Goal: Transaction & Acquisition: Purchase product/service

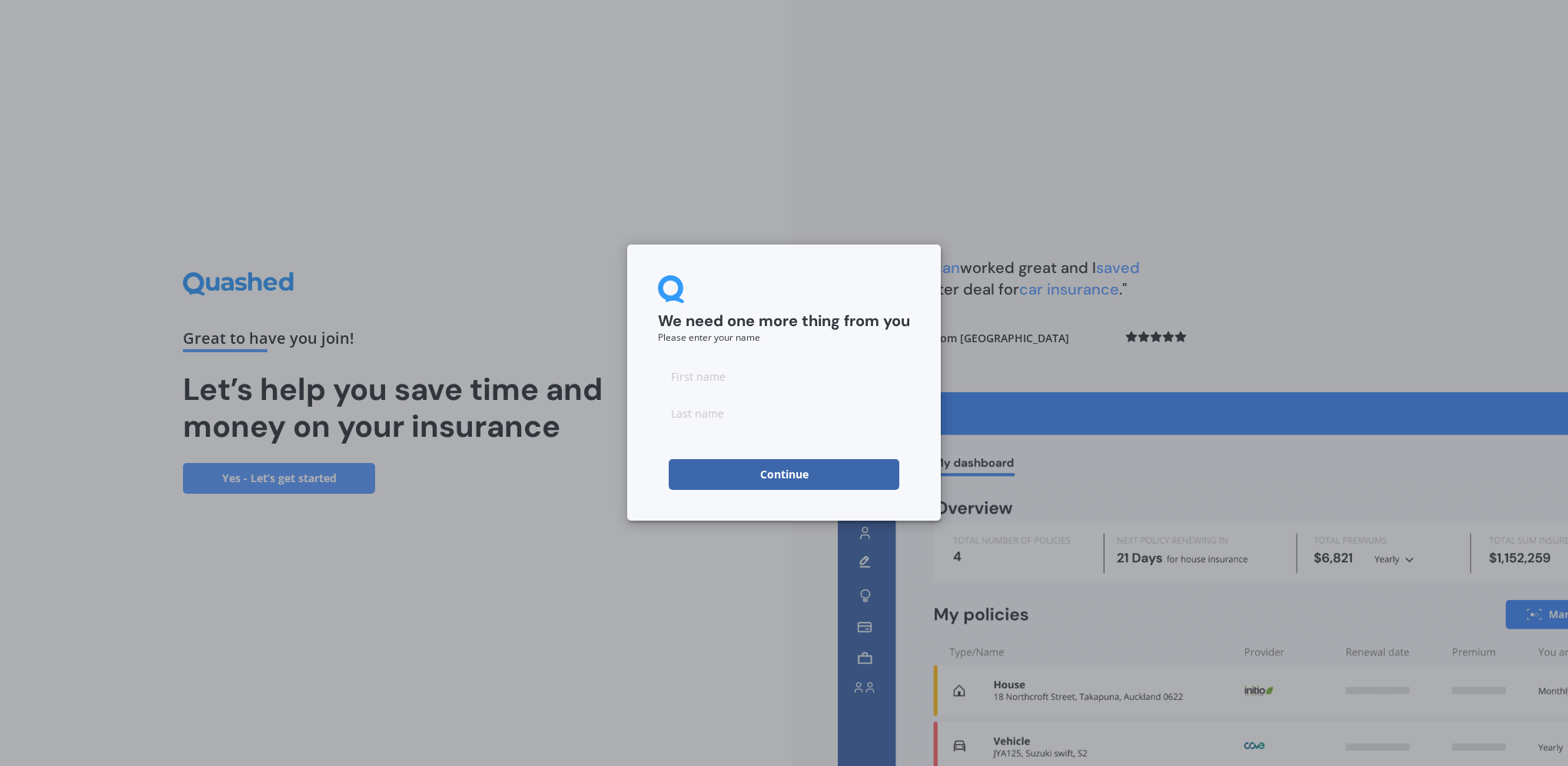
click at [750, 378] on input at bounding box center [784, 376] width 252 height 31
type input "[PERSON_NAME]"
click at [729, 471] on button "Continue" at bounding box center [784, 474] width 231 height 31
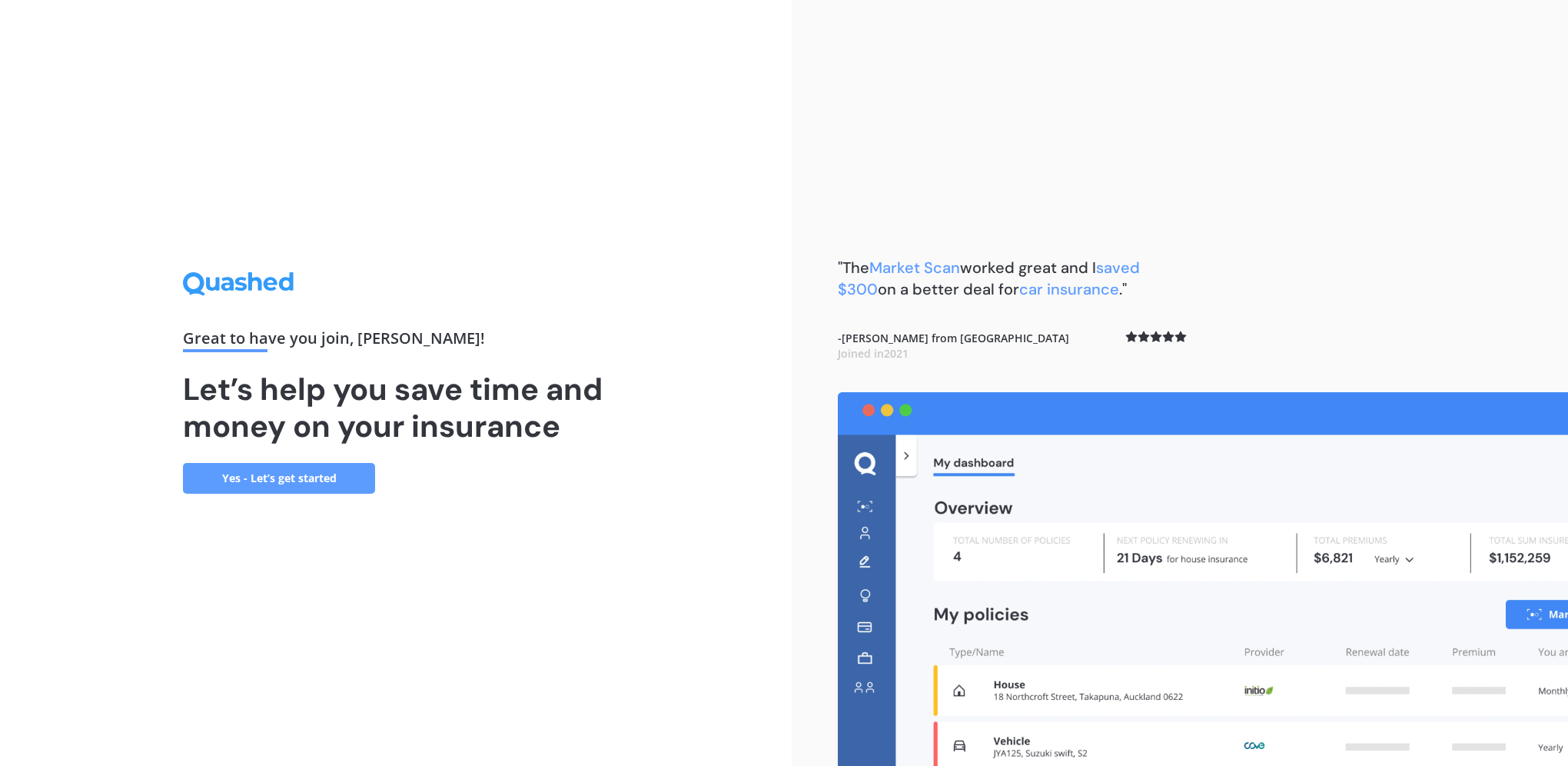
click at [323, 474] on link "Yes - Let’s get started" at bounding box center [278, 479] width 192 height 31
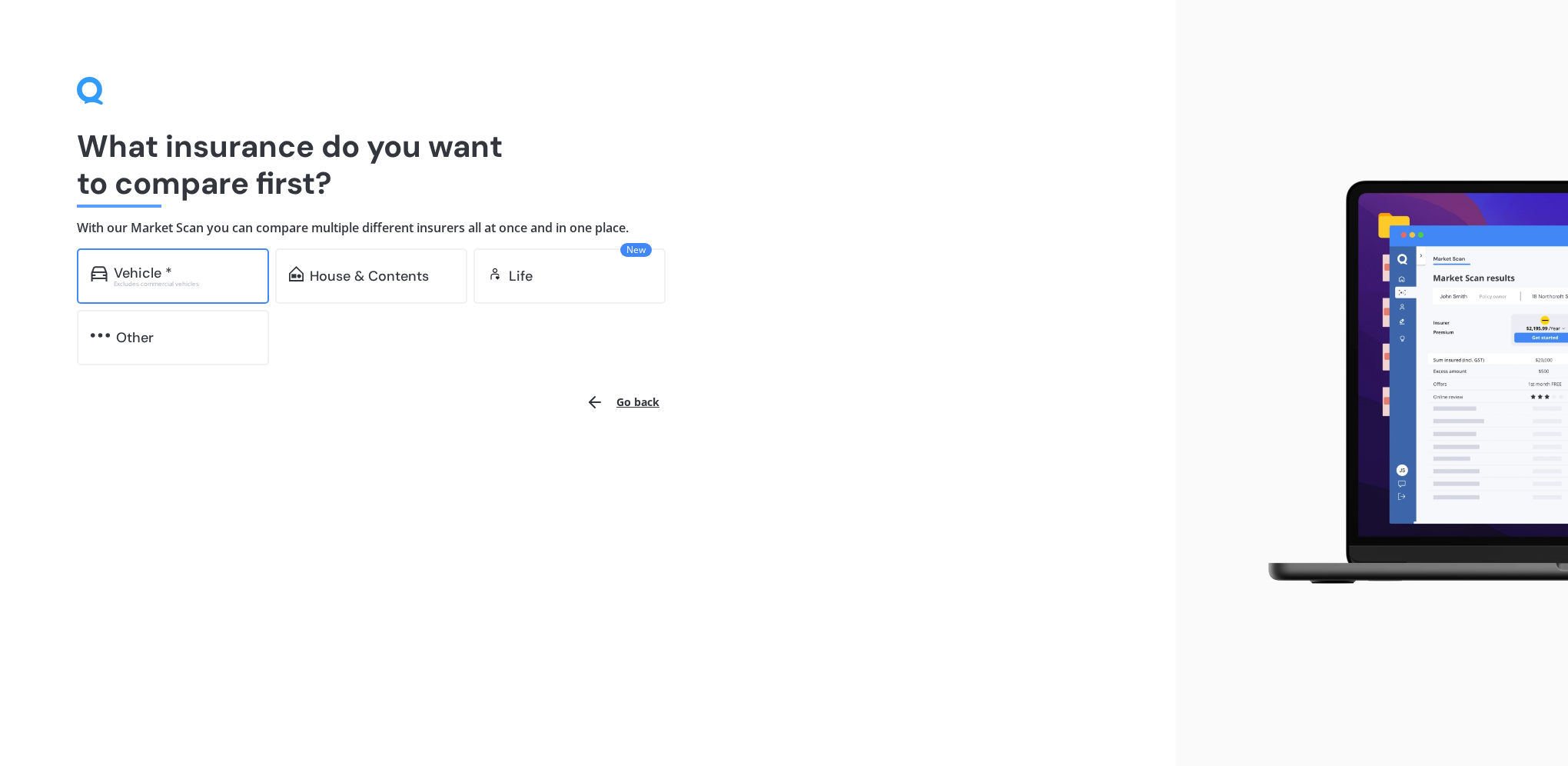
click at [229, 288] on div "Vehicle * Excludes commercial vehicles" at bounding box center [172, 276] width 192 height 55
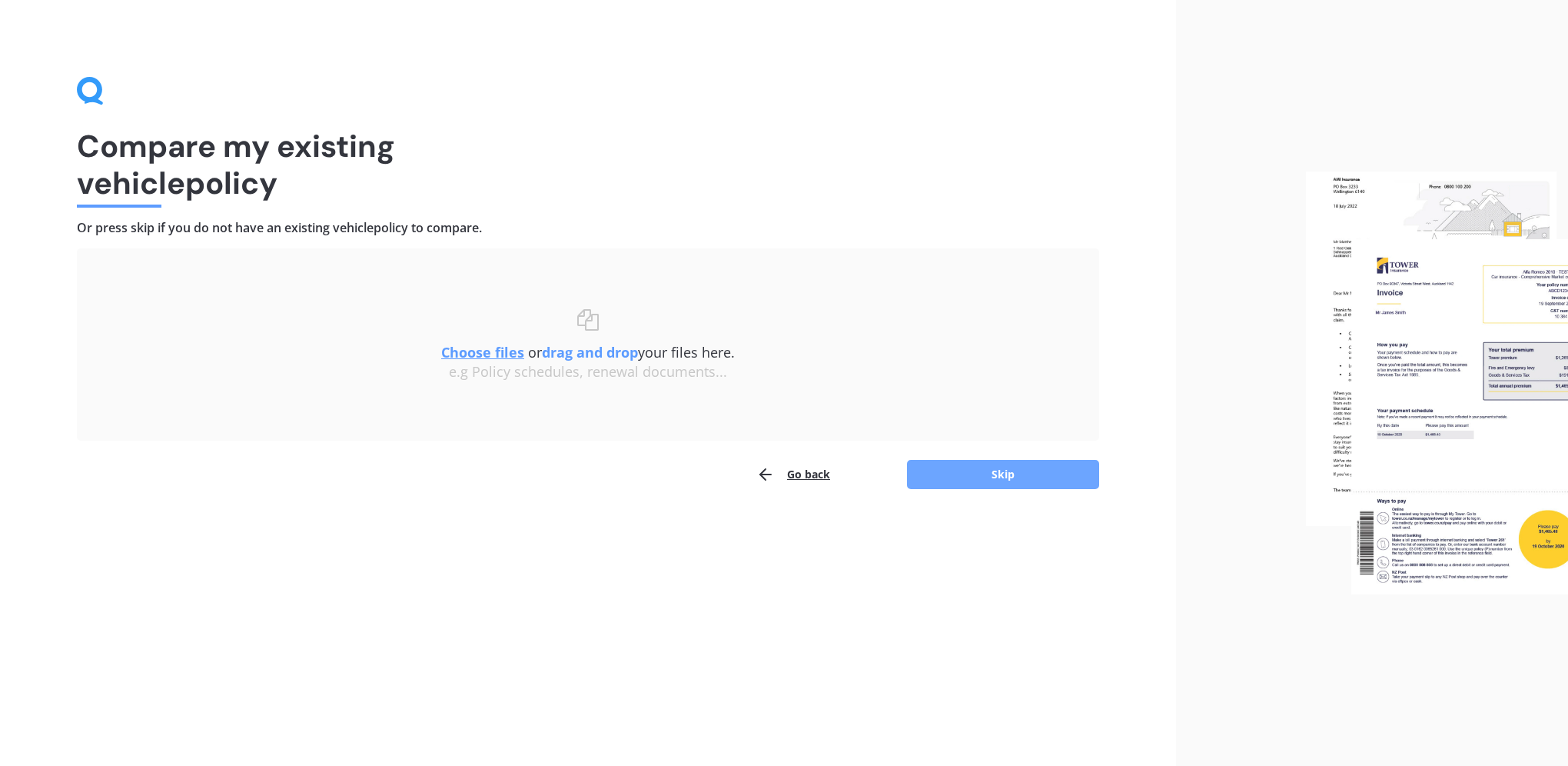
click at [975, 461] on button "Skip" at bounding box center [1002, 474] width 192 height 29
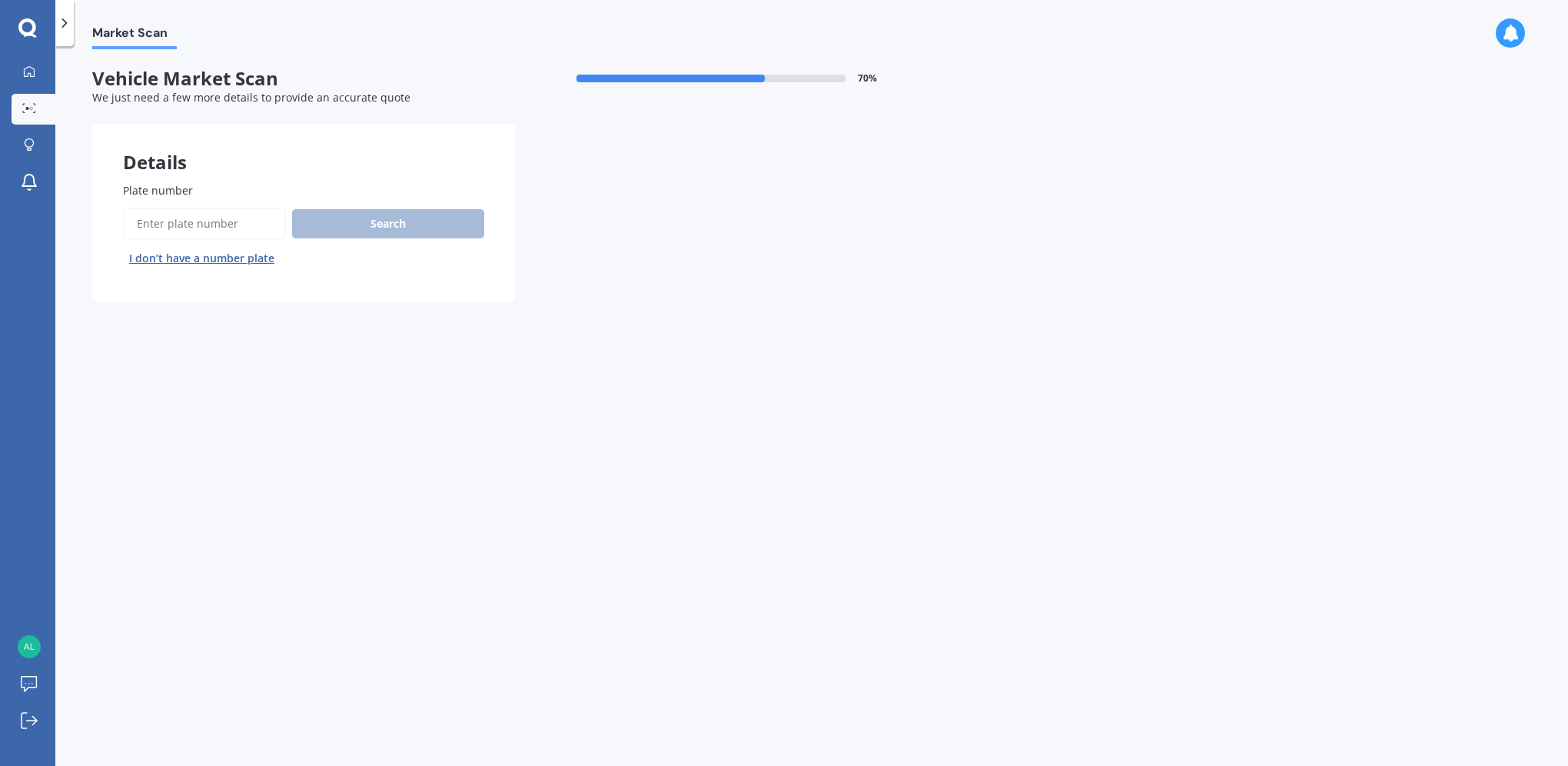
click at [249, 211] on input "Plate number" at bounding box center [204, 223] width 163 height 32
type input "QJA246"
click at [347, 230] on button "Search" at bounding box center [388, 223] width 192 height 29
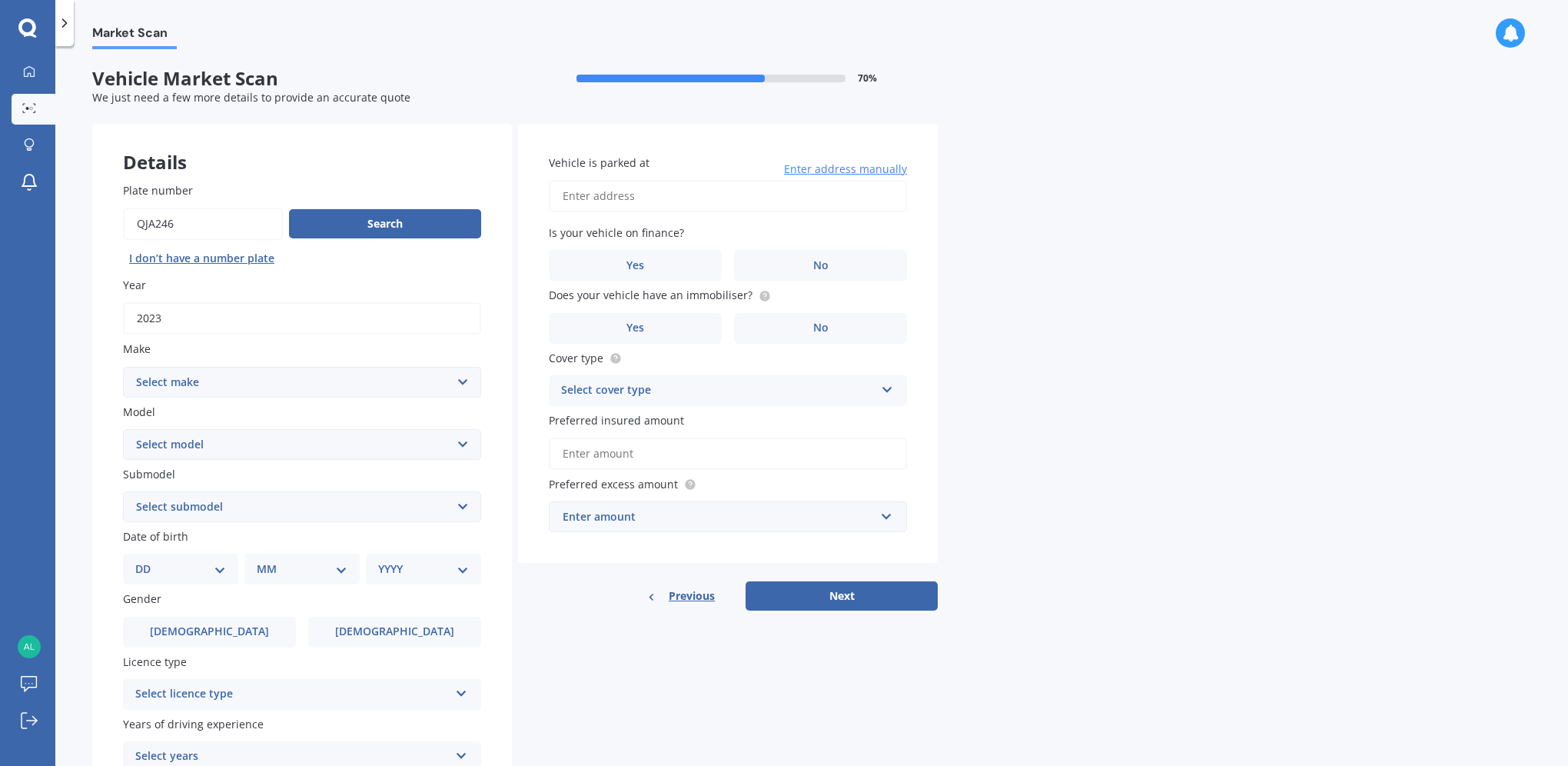
click at [247, 388] on select "Select make AC ALFA ROMEO ASTON [PERSON_NAME] AUDI AUSTIN BEDFORD Bentley BMW B…" at bounding box center [302, 382] width 358 height 31
select select "M.G"
click at [123, 367] on select "Select make AC ALFA ROMEO ASTON [PERSON_NAME] AUDI AUSTIN BEDFORD Bentley BMW B…" at bounding box center [302, 382] width 358 height 31
click at [226, 446] on select "Select model HS" at bounding box center [302, 445] width 358 height 31
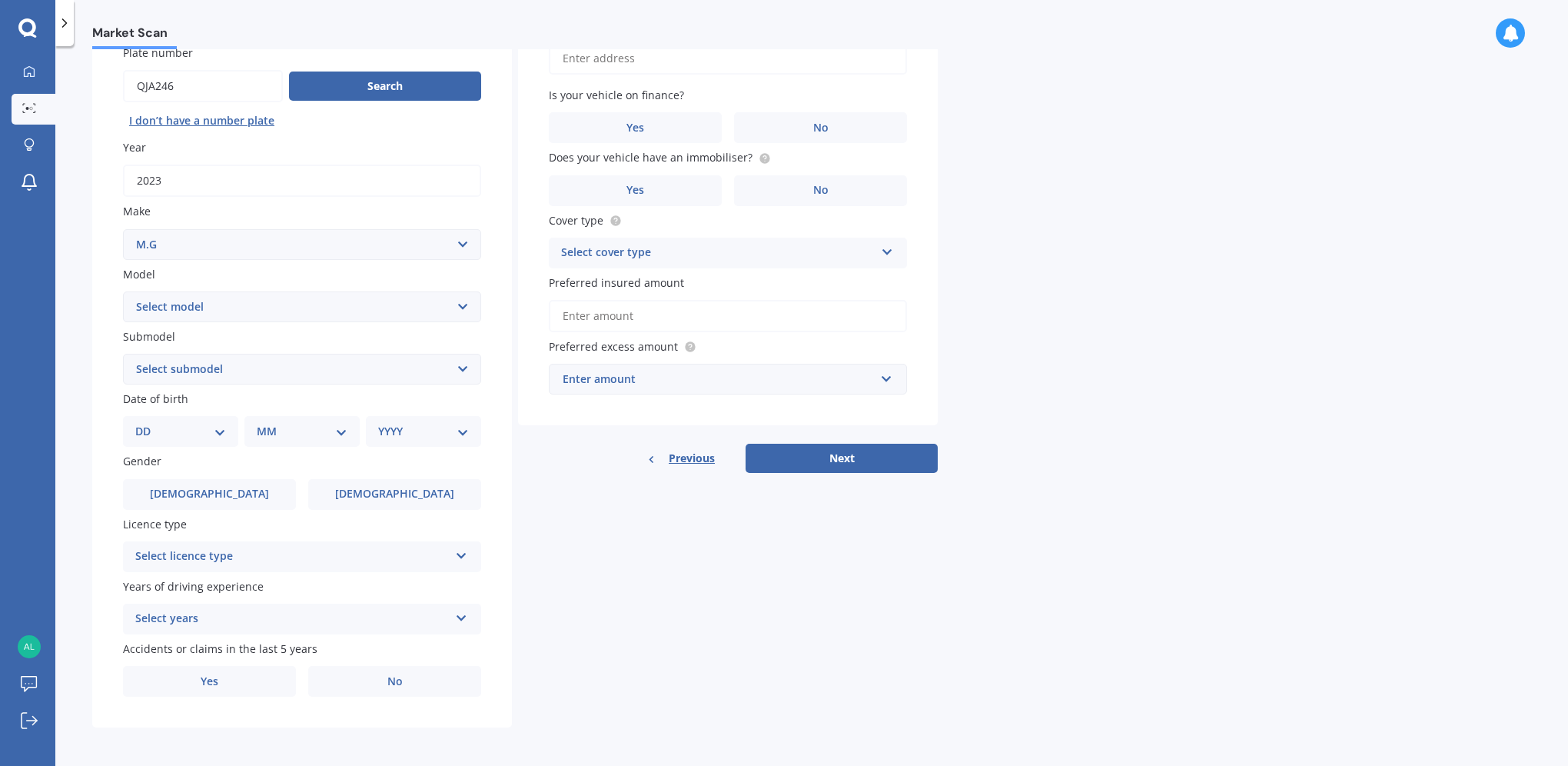
scroll to position [139, 0]
click at [190, 312] on select "Select model HS" at bounding box center [302, 305] width 358 height 31
click at [179, 372] on select "Select submodel" at bounding box center [302, 368] width 358 height 31
click at [176, 361] on select "Select submodel" at bounding box center [302, 368] width 358 height 31
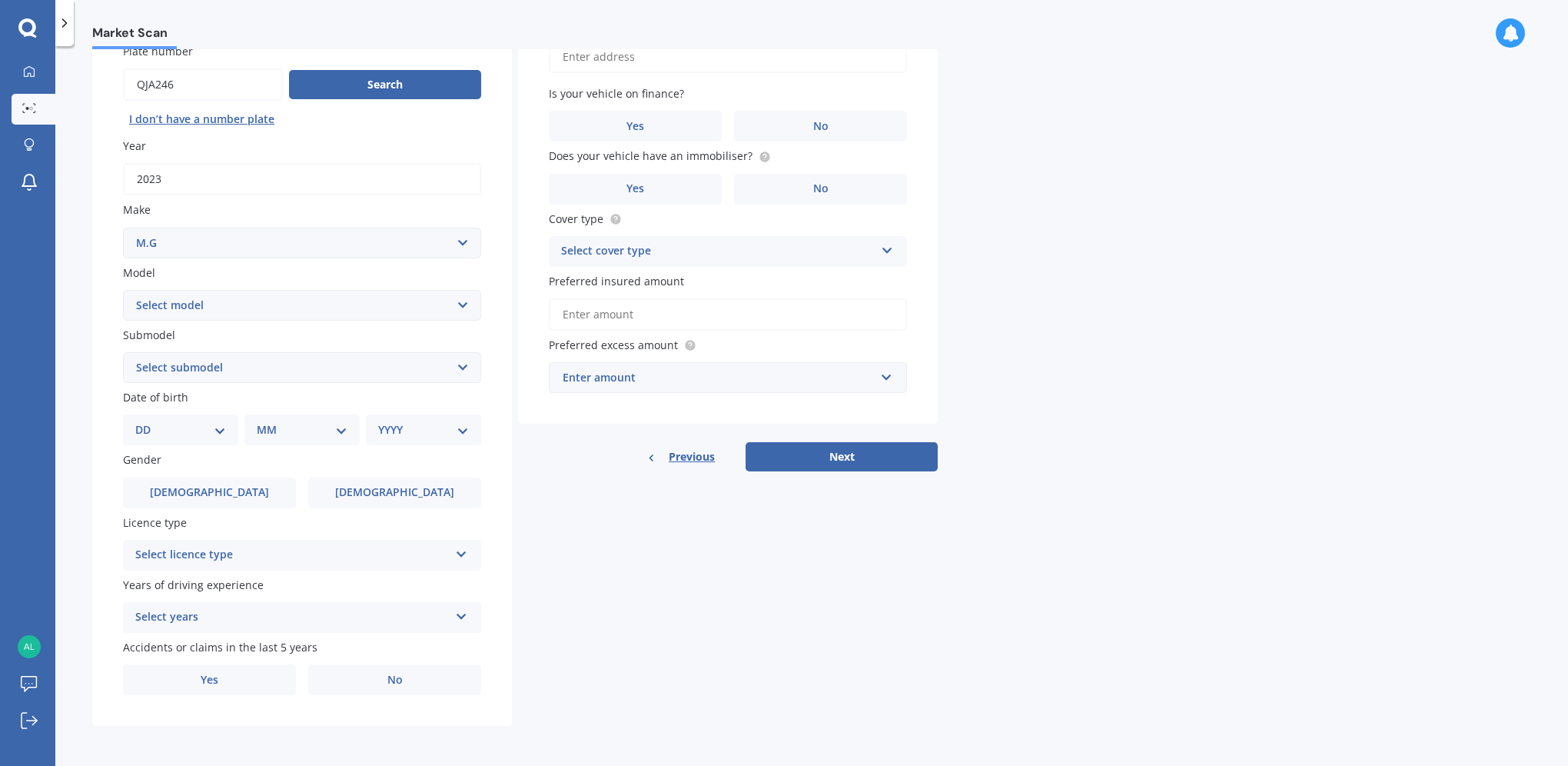
click at [185, 313] on select "Select model HS" at bounding box center [302, 305] width 358 height 31
select select "HS"
click at [123, 290] on select "Select model HS" at bounding box center [302, 305] width 358 height 31
click at [181, 370] on select "Select submodel .2.0PT/4WD/6AT" at bounding box center [302, 368] width 358 height 31
select select ".2.0PT/4WD/6AT"
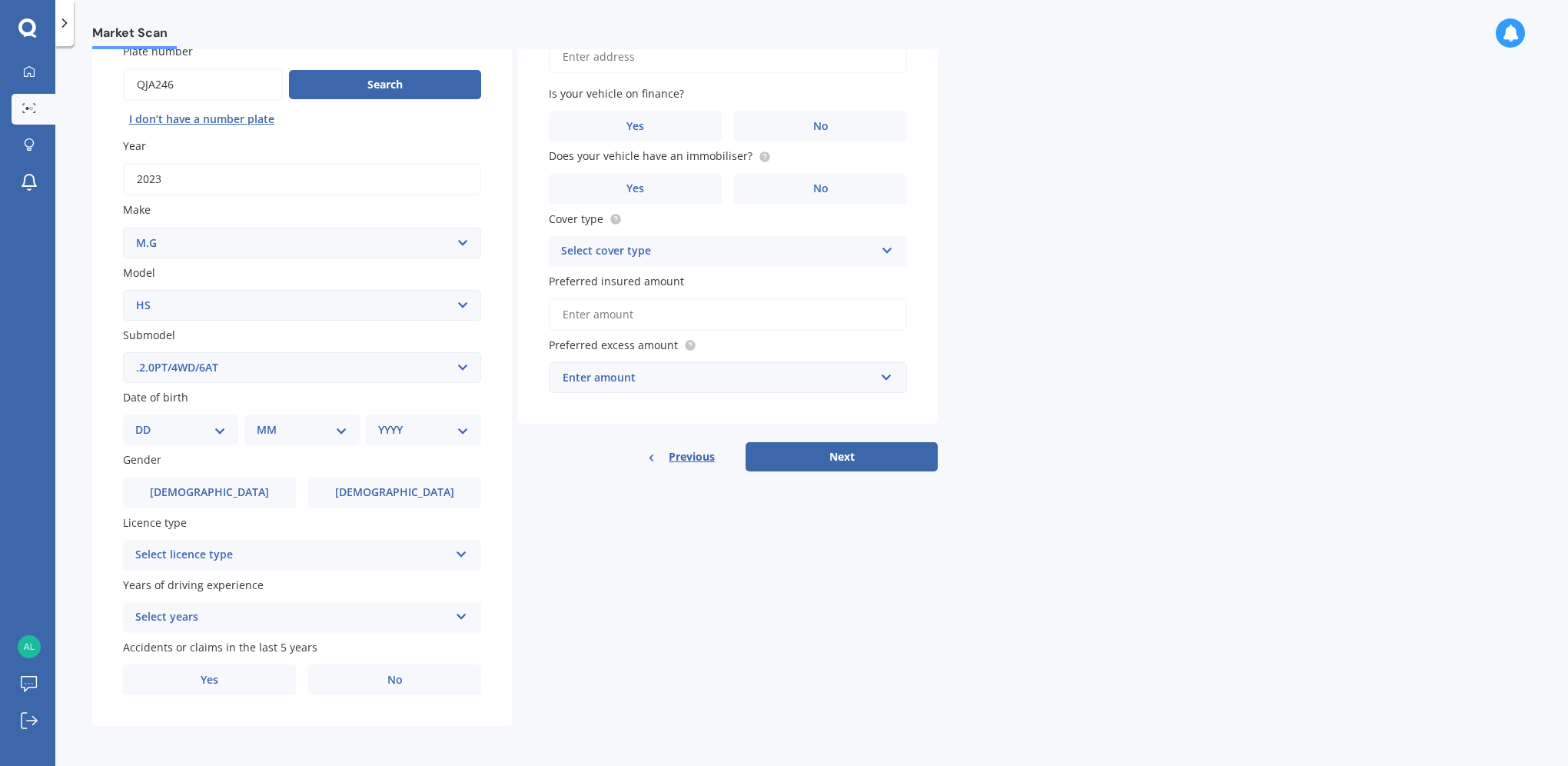
click at [123, 352] on select "Select submodel .2.0PT/4WD/6AT" at bounding box center [302, 368] width 358 height 31
drag, startPoint x: 190, startPoint y: 302, endPoint x: 118, endPoint y: 305, distance: 72.1
click at [124, 305] on select "Select model HS" at bounding box center [302, 305] width 358 height 31
click at [92, 418] on div "Plate number Search I don’t have a number plate Year [DATE] Make Select make AC…" at bounding box center [302, 369] width 419 height 714
click at [172, 433] on select "DD 01 02 03 04 05 06 07 08 09 10 11 12 13 14 15 16 17 18 19 20 21 22 23 24 25 2…" at bounding box center [181, 429] width 91 height 17
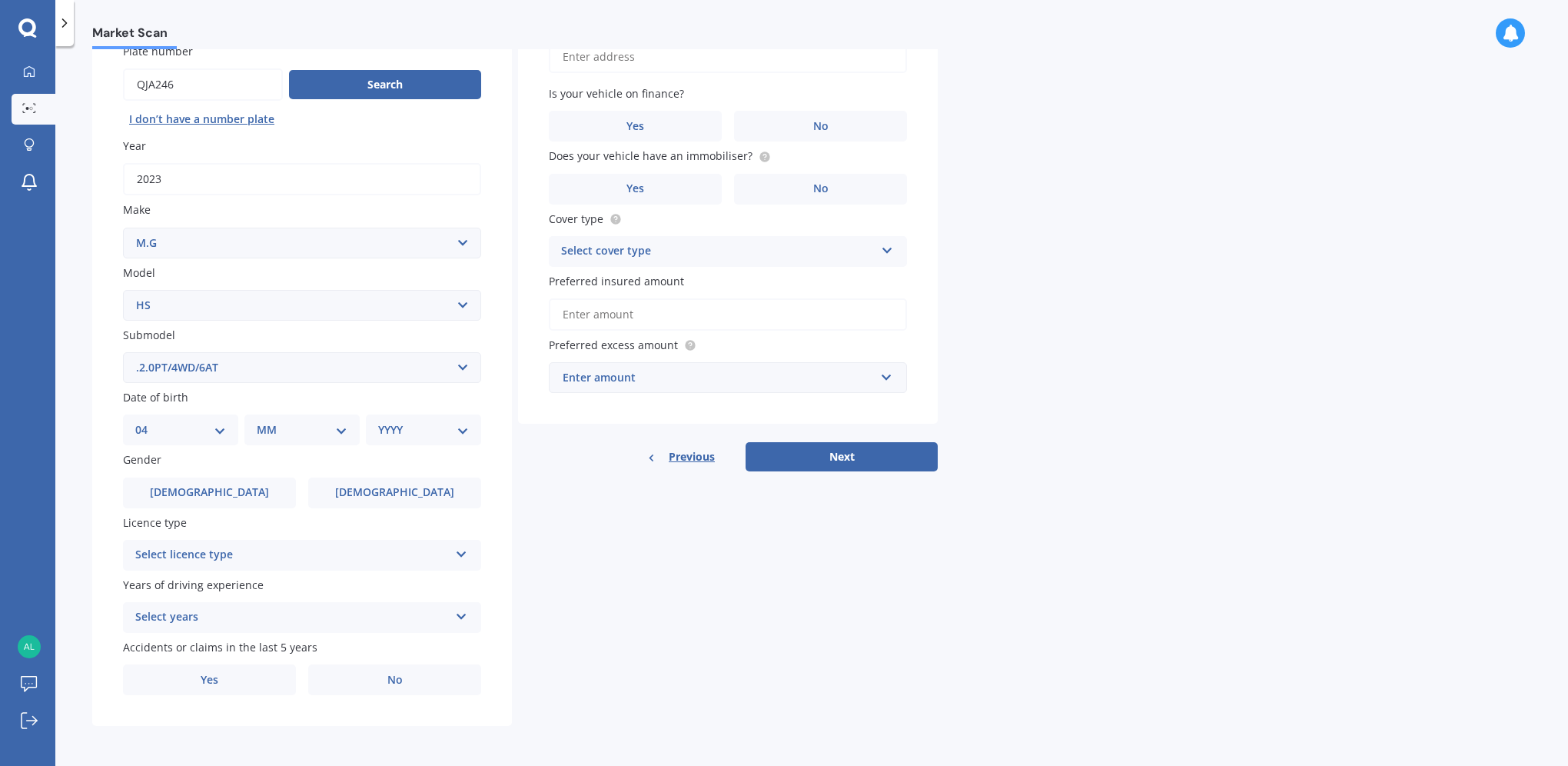
click at [147, 421] on select "DD 01 02 03 04 05 06 07 08 09 10 11 12 13 14 15 16 17 18 19 20 21 22 23 24 25 2…" at bounding box center [181, 429] width 91 height 17
select select "04"
click at [303, 432] on select "MM 01 02 03 04 05 06 07 08 09 10 11 12" at bounding box center [305, 429] width 84 height 17
select select "04"
click at [263, 421] on select "MM 01 02 03 04 05 06 07 08 09 10 11 12" at bounding box center [305, 429] width 84 height 17
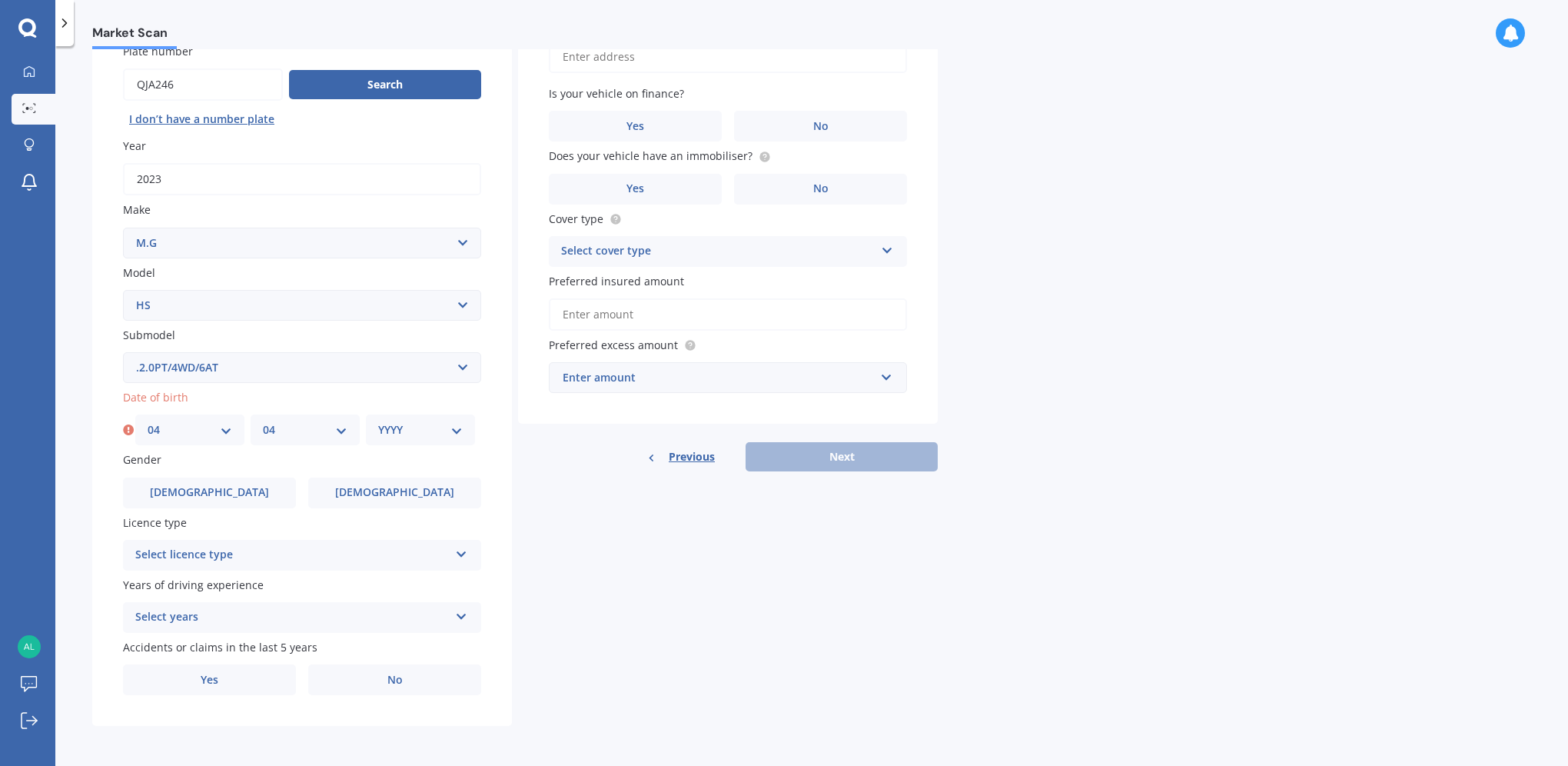
click at [381, 434] on select "YYYY 2025 2024 2023 2022 2021 2020 2019 2018 2017 2016 2015 2014 2013 2012 2011…" at bounding box center [420, 429] width 84 height 17
select select "1968"
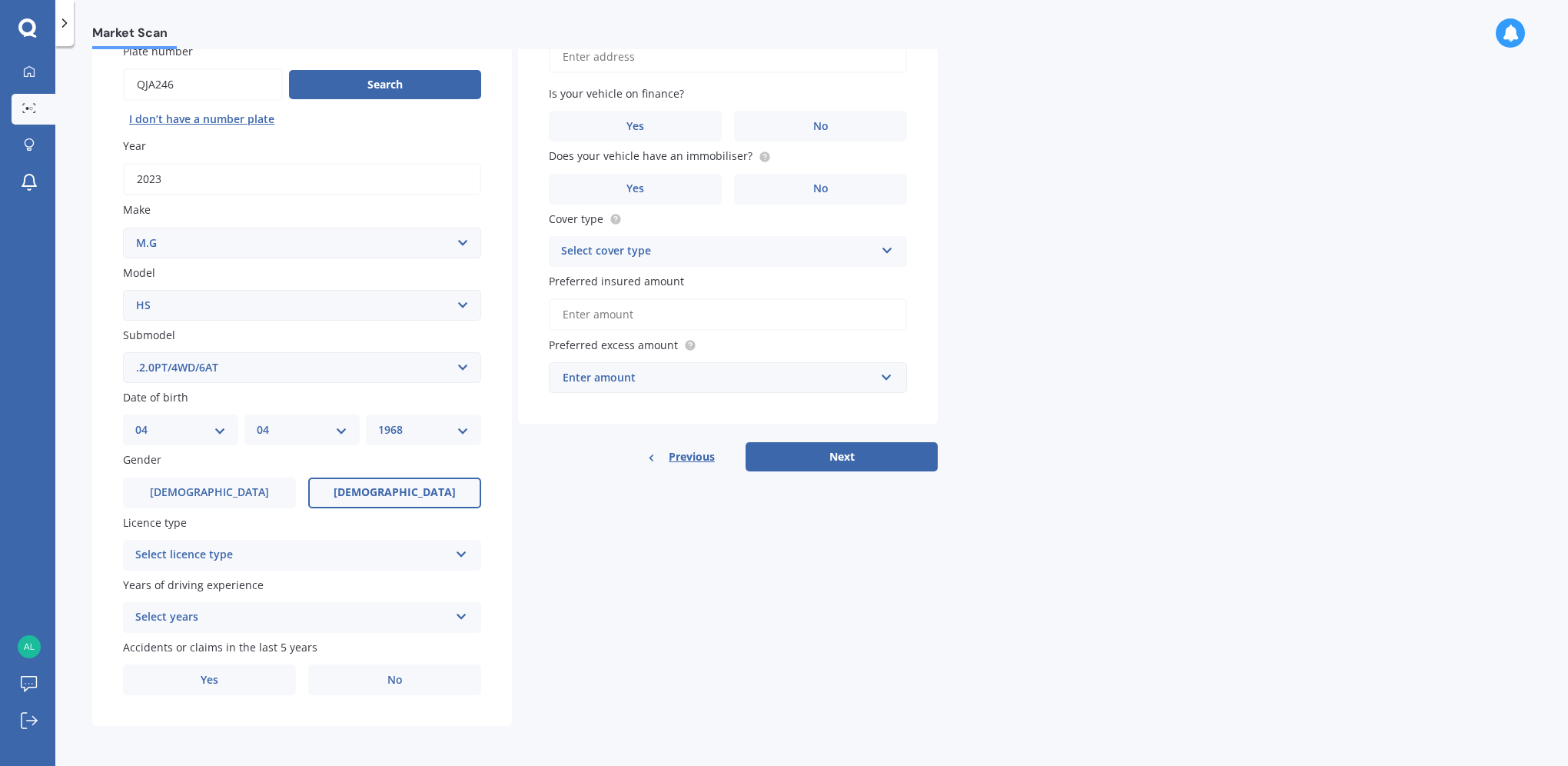
click at [406, 495] on span "[DEMOGRAPHIC_DATA]" at bounding box center [394, 492] width 122 height 13
click at [0, 0] on input "[DEMOGRAPHIC_DATA]" at bounding box center [0, 0] width 0 height 0
click at [236, 560] on div "Select licence type" at bounding box center [291, 555] width 313 height 19
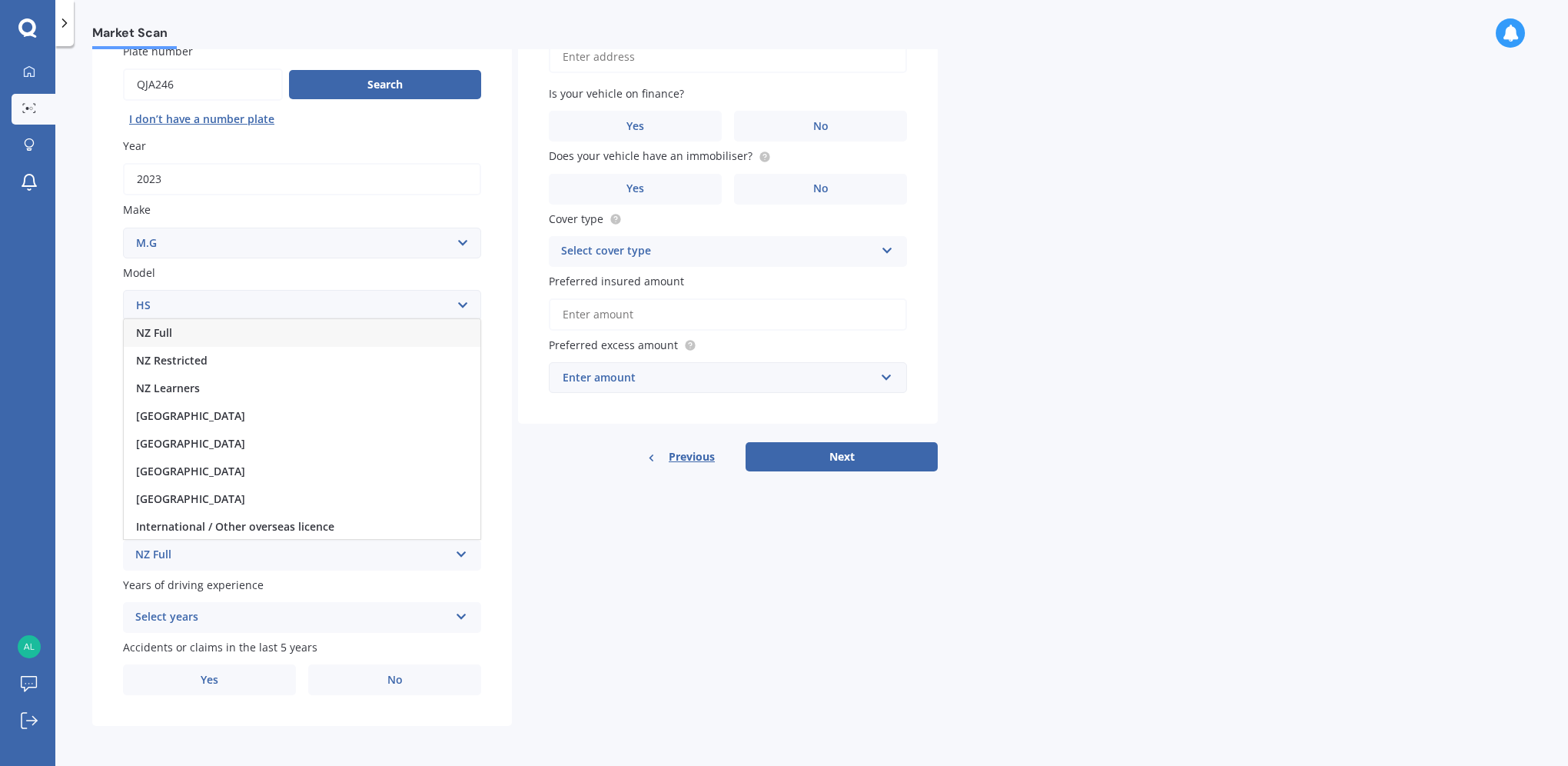
click at [199, 330] on div "NZ Full" at bounding box center [302, 333] width 357 height 28
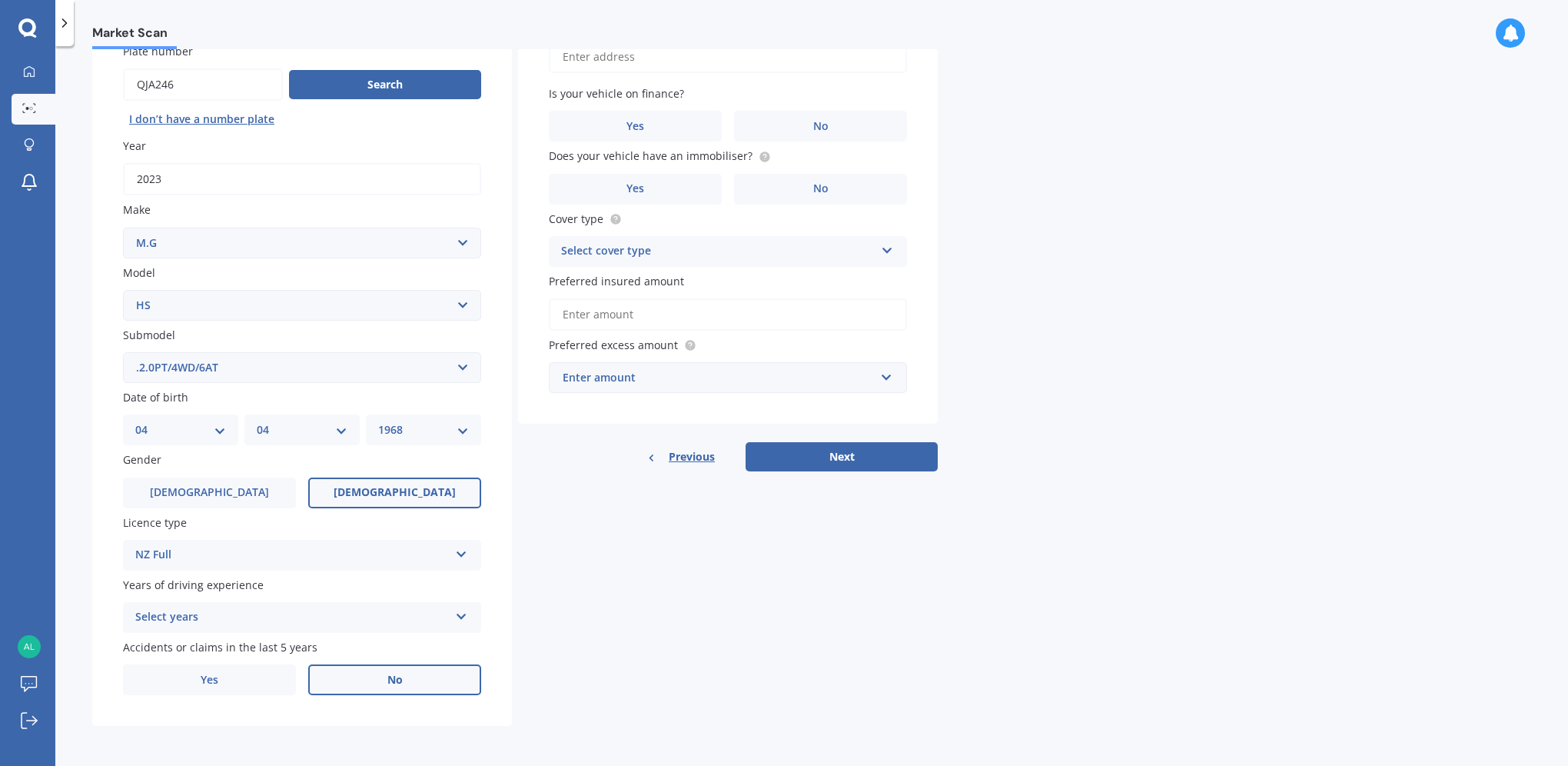
click at [371, 680] on label "No" at bounding box center [395, 679] width 173 height 31
click at [0, 0] on input "No" at bounding box center [0, 0] width 0 height 0
click at [283, 670] on label "Yes" at bounding box center [210, 679] width 173 height 31
click at [0, 0] on input "Yes" at bounding box center [0, 0] width 0 height 0
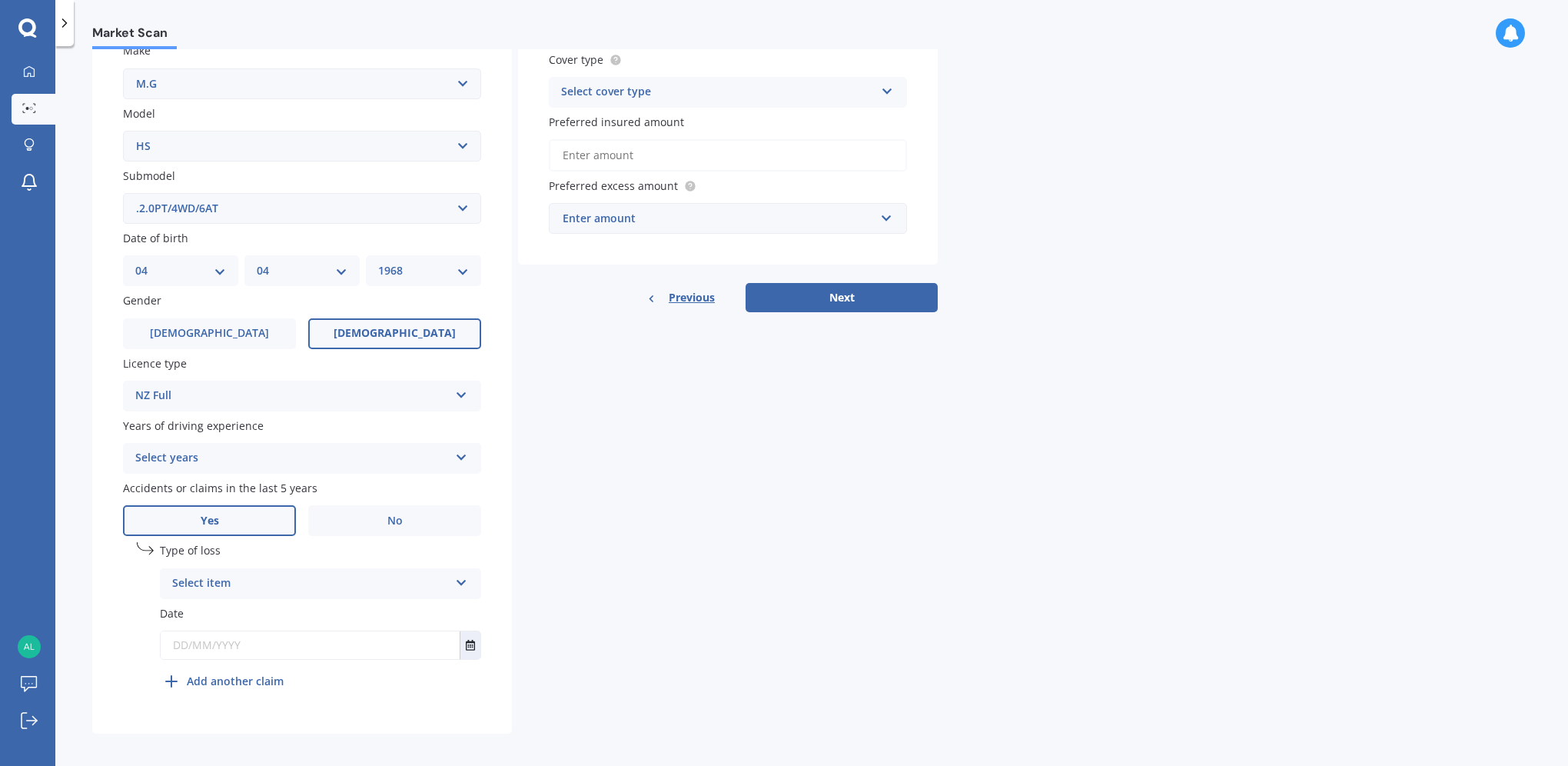
scroll to position [306, 0]
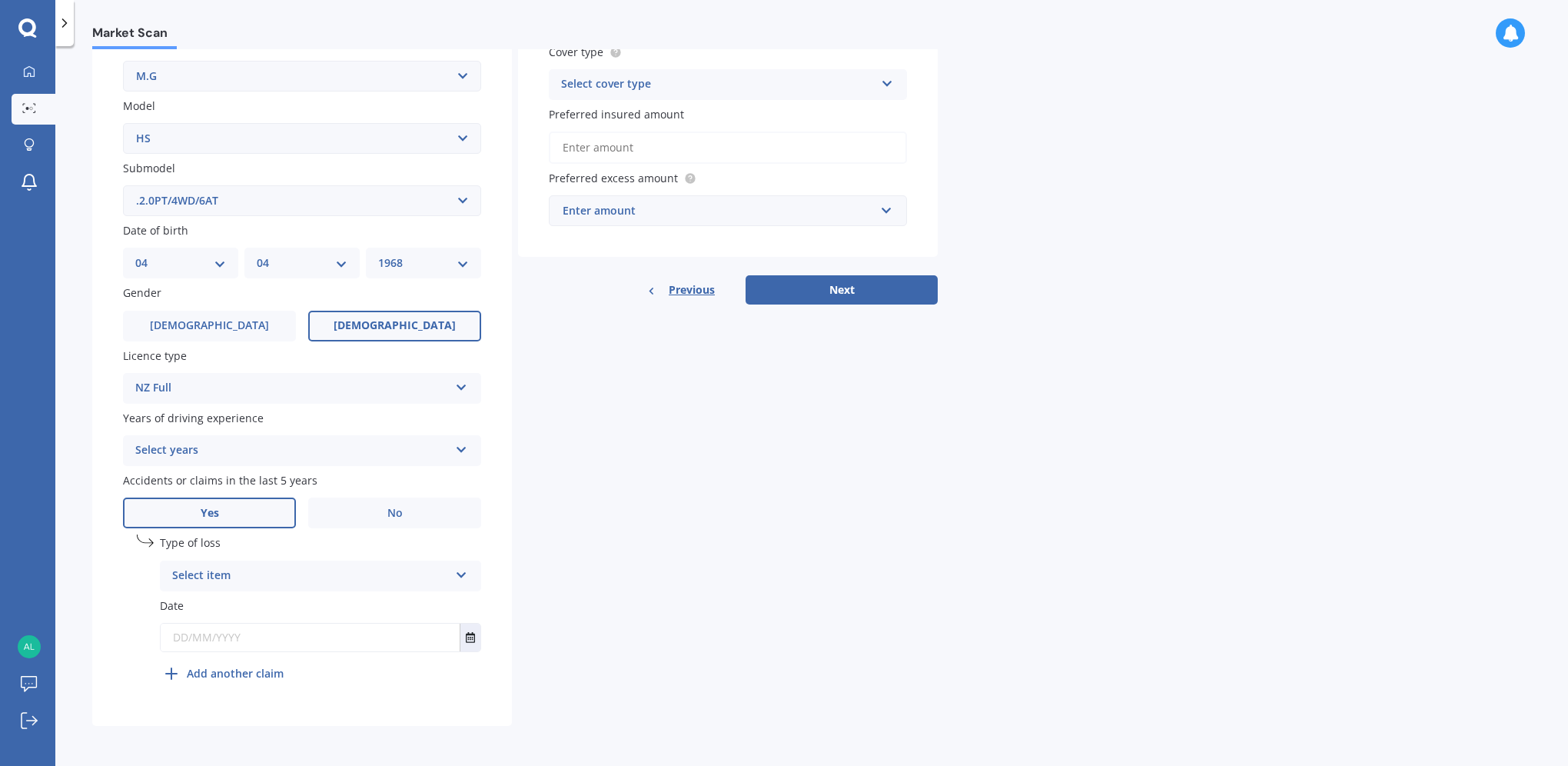
click at [308, 578] on div "Select item" at bounding box center [311, 576] width 277 height 19
click at [273, 602] on div "At fault accident" at bounding box center [320, 606] width 320 height 28
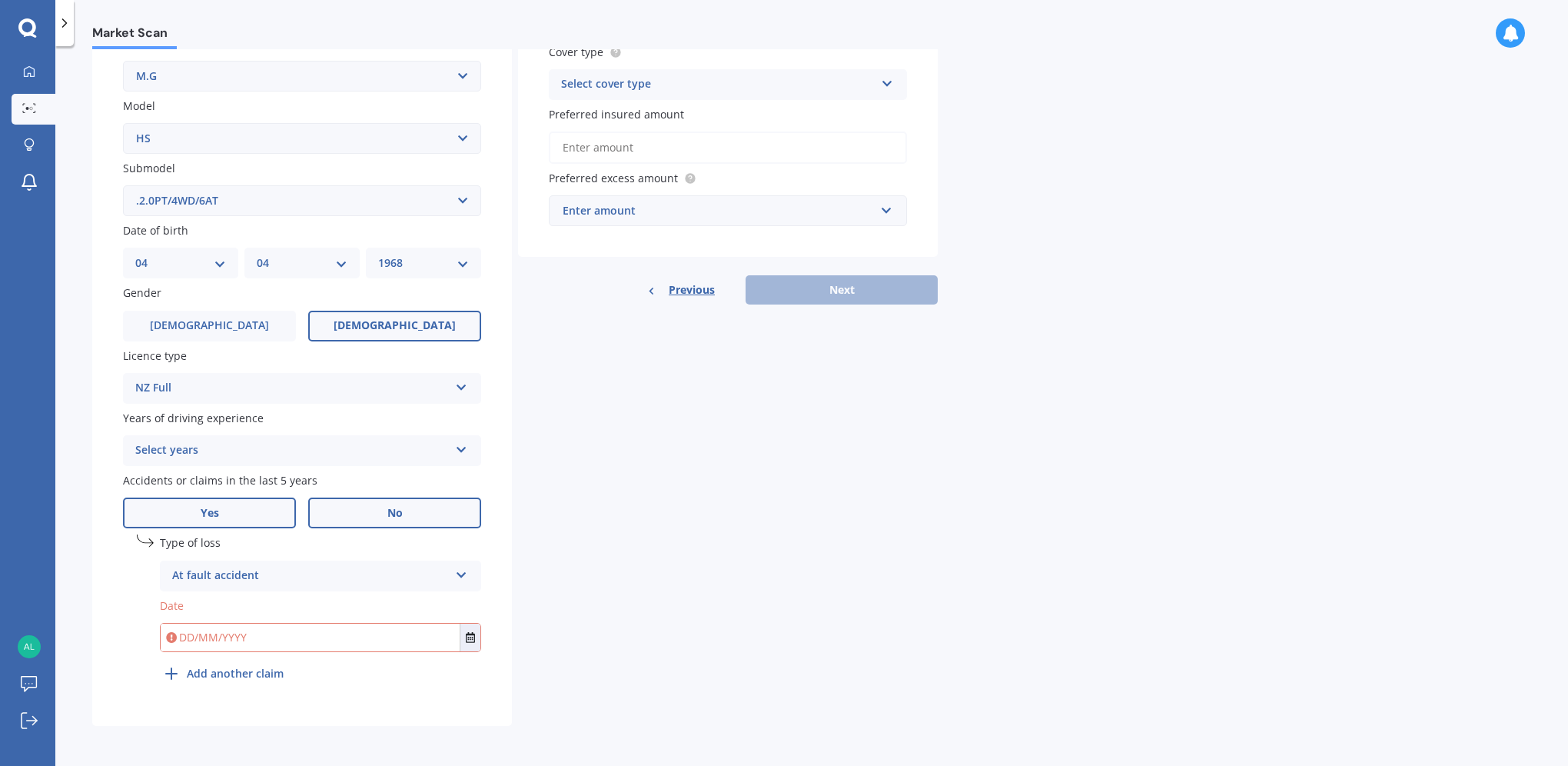
click at [376, 506] on label "No" at bounding box center [395, 513] width 173 height 31
click at [0, 0] on input "No" at bounding box center [0, 0] width 0 height 0
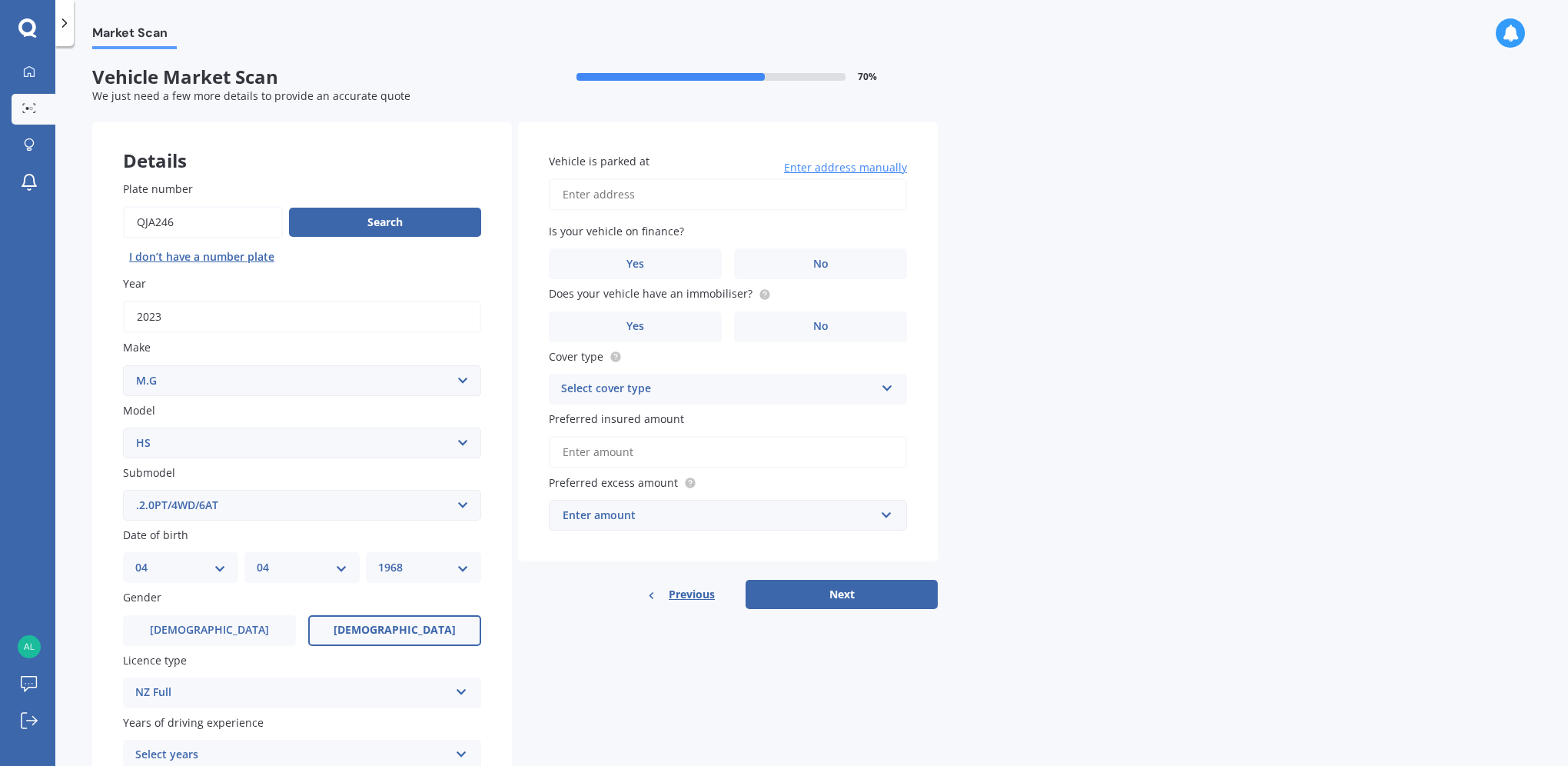
scroll to position [0, 0]
drag, startPoint x: 677, startPoint y: 200, endPoint x: 667, endPoint y: 193, distance: 12.2
click at [670, 195] on input "Vehicle is parked at" at bounding box center [728, 196] width 358 height 32
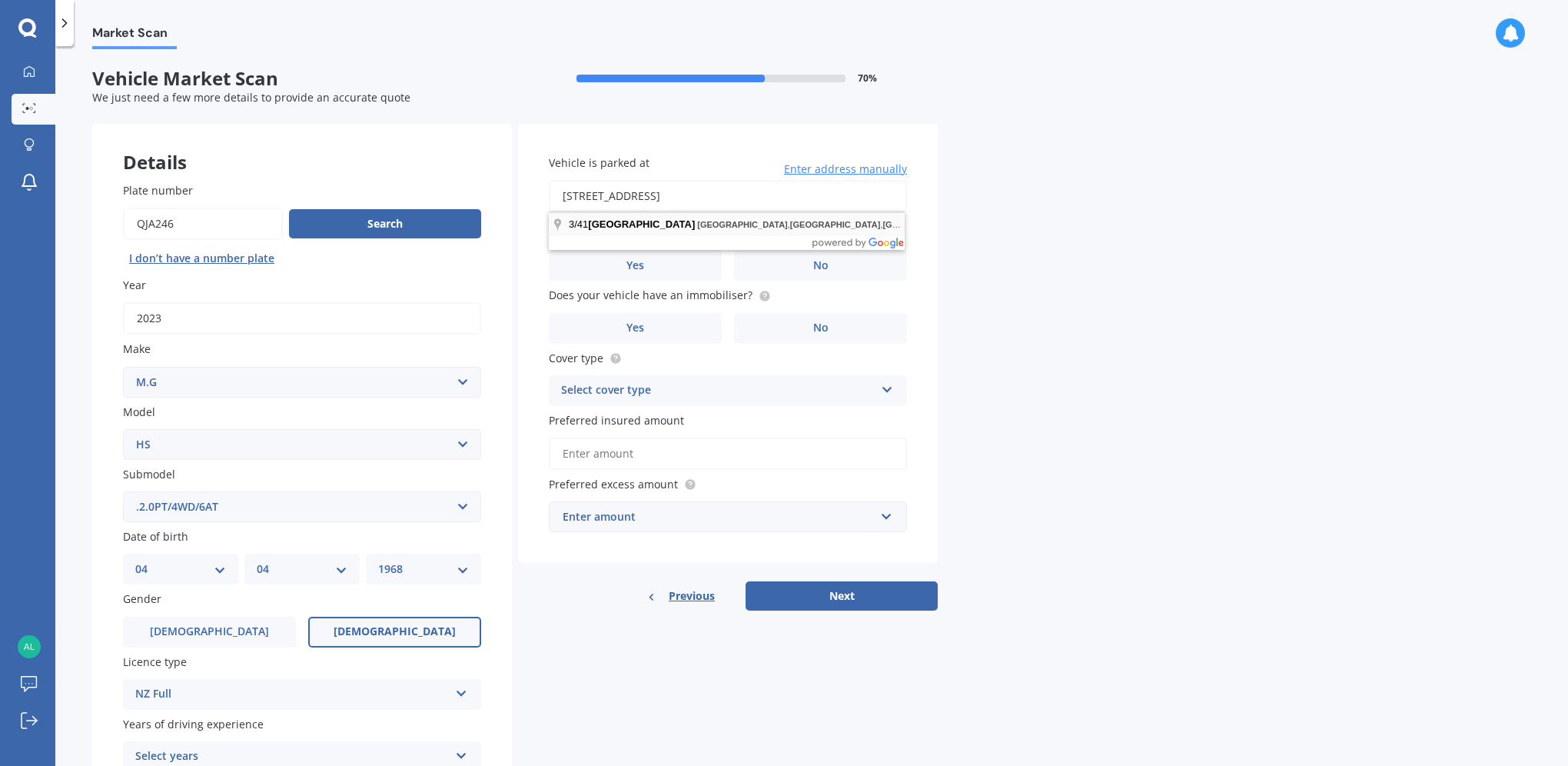
click at [746, 581] on button "Next" at bounding box center [841, 596] width 192 height 29
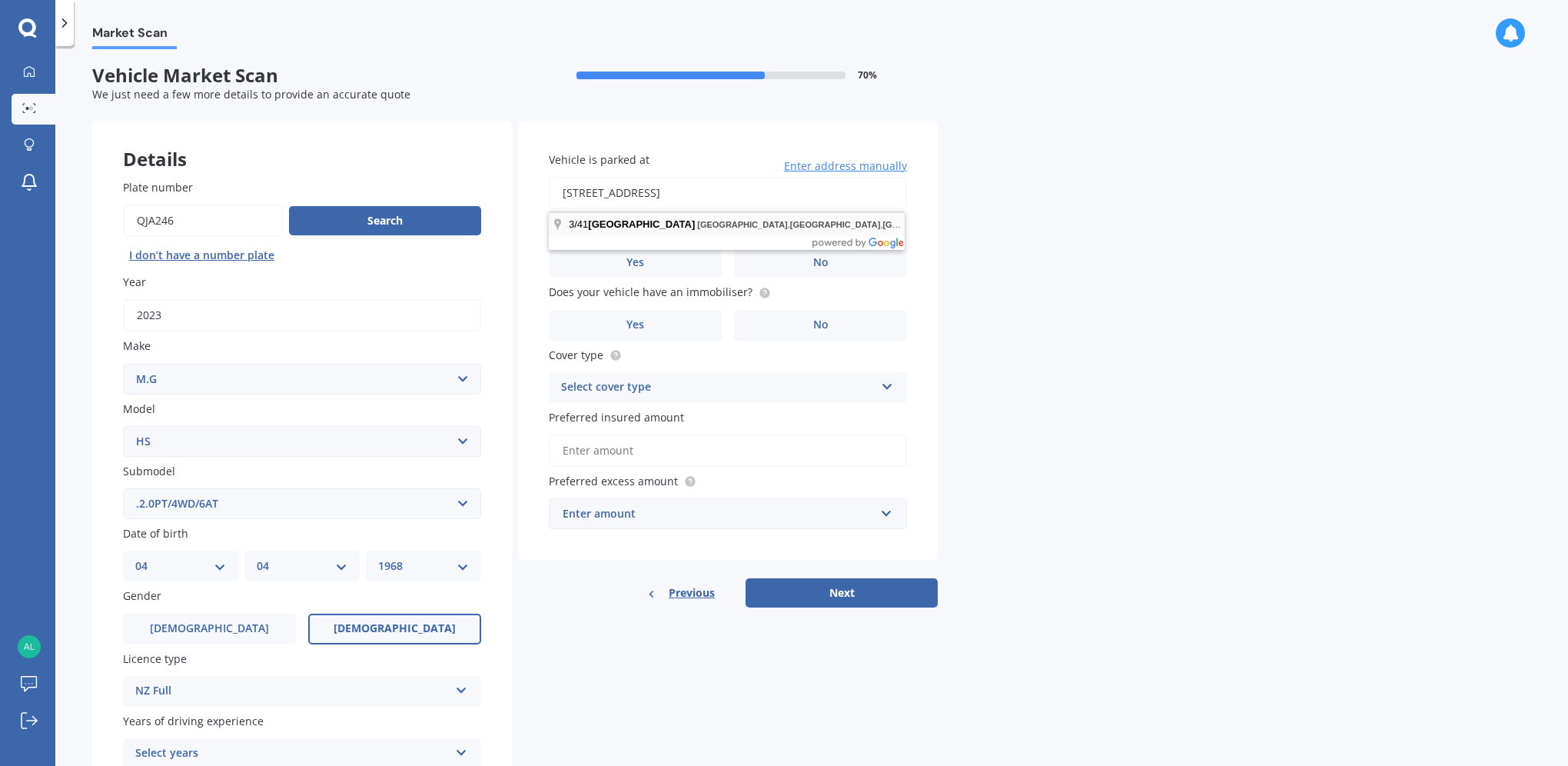
scroll to position [3, 0]
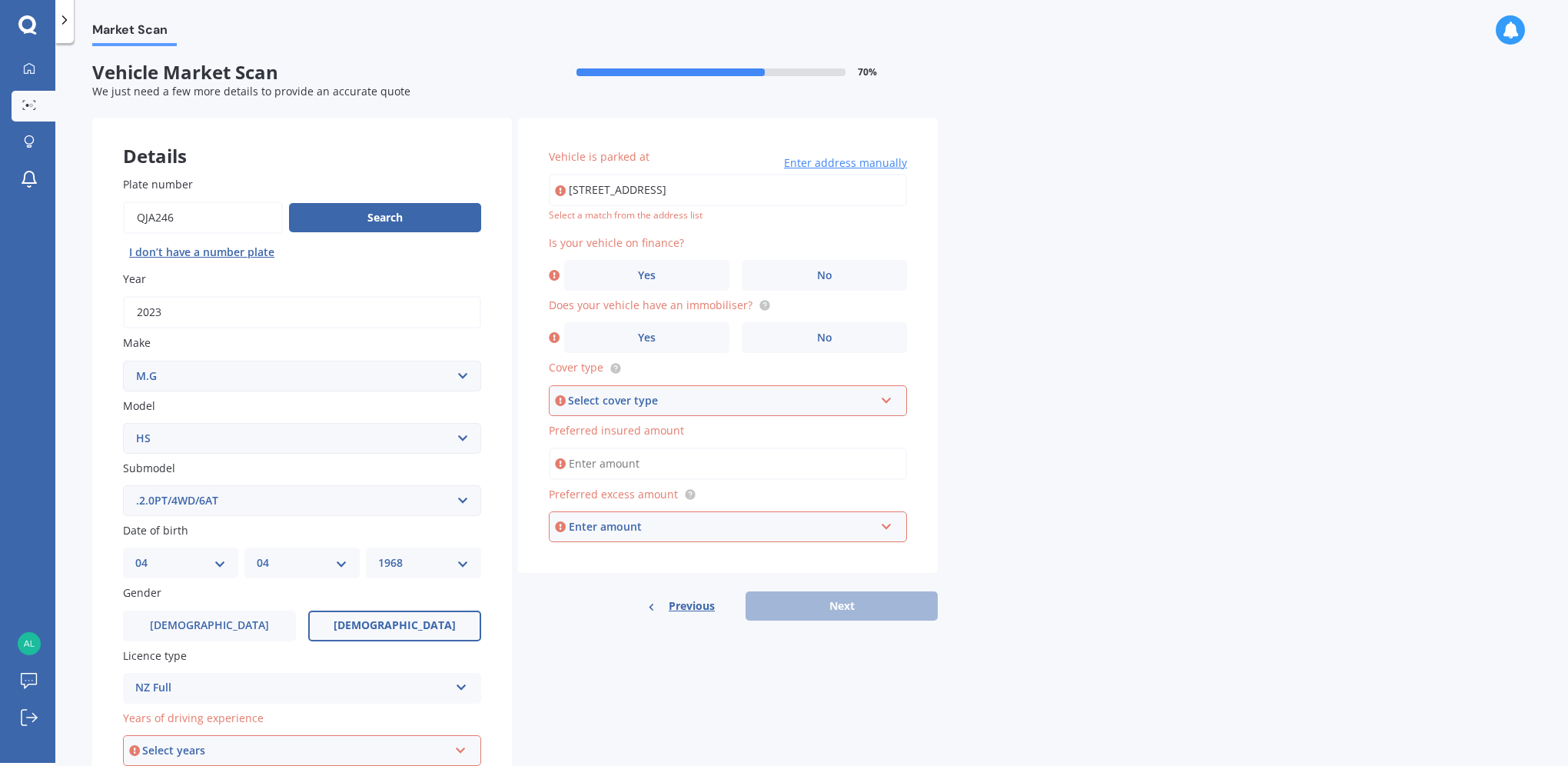
type input "[STREET_ADDRESS]"
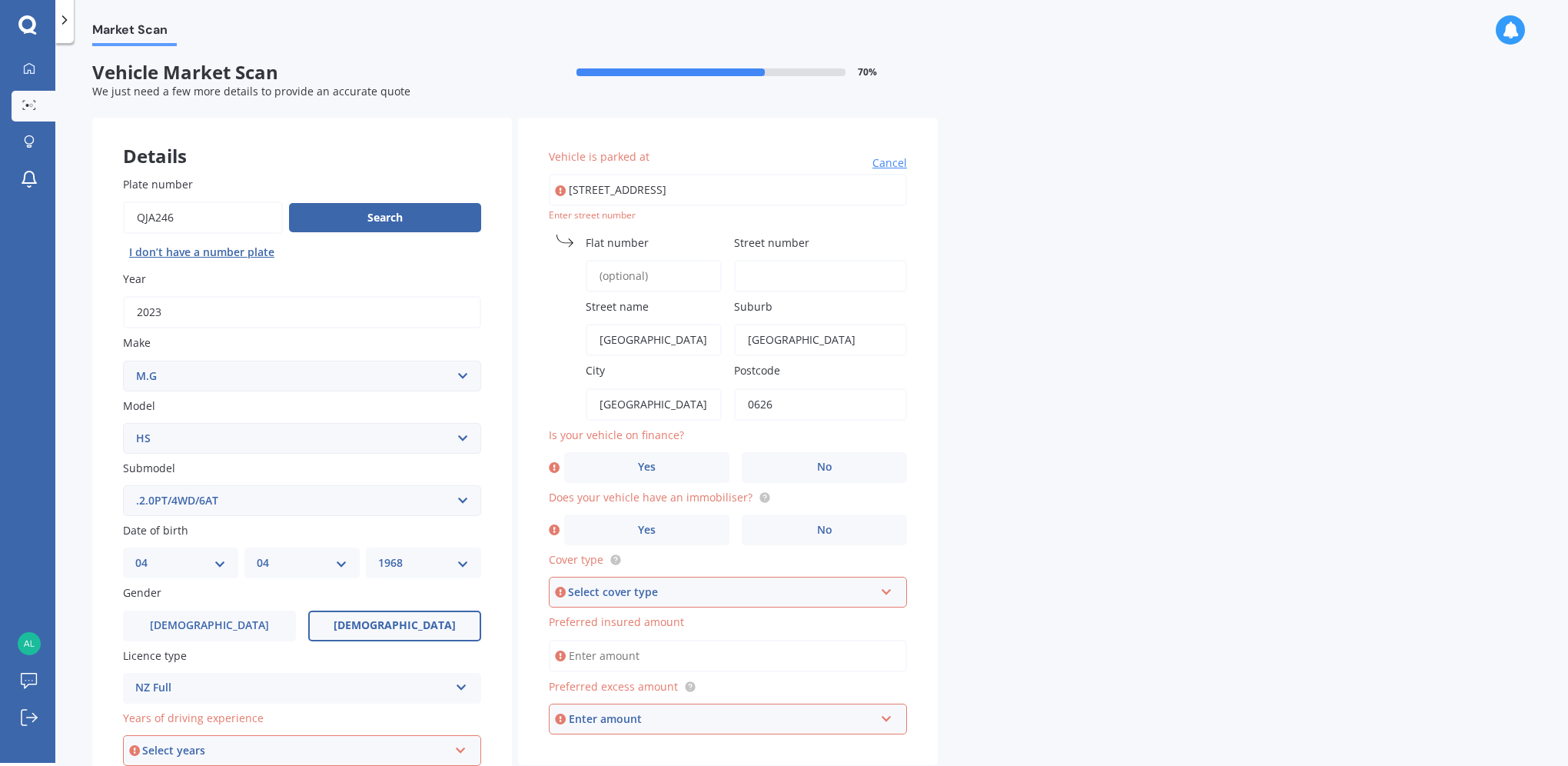
click at [658, 189] on input "[STREET_ADDRESS]" at bounding box center [728, 190] width 358 height 32
drag, startPoint x: 543, startPoint y: 274, endPoint x: 563, endPoint y: 261, distance: 23.9
click at [550, 270] on div "Vehicle is parked at [GEOGRAPHIC_DATA] Cancel Enter street number [GEOGRAPHIC_D…" at bounding box center [728, 440] width 419 height 647
click at [618, 236] on span "Flat number" at bounding box center [618, 243] width 63 height 15
click at [618, 260] on input "Flat number" at bounding box center [654, 276] width 136 height 32
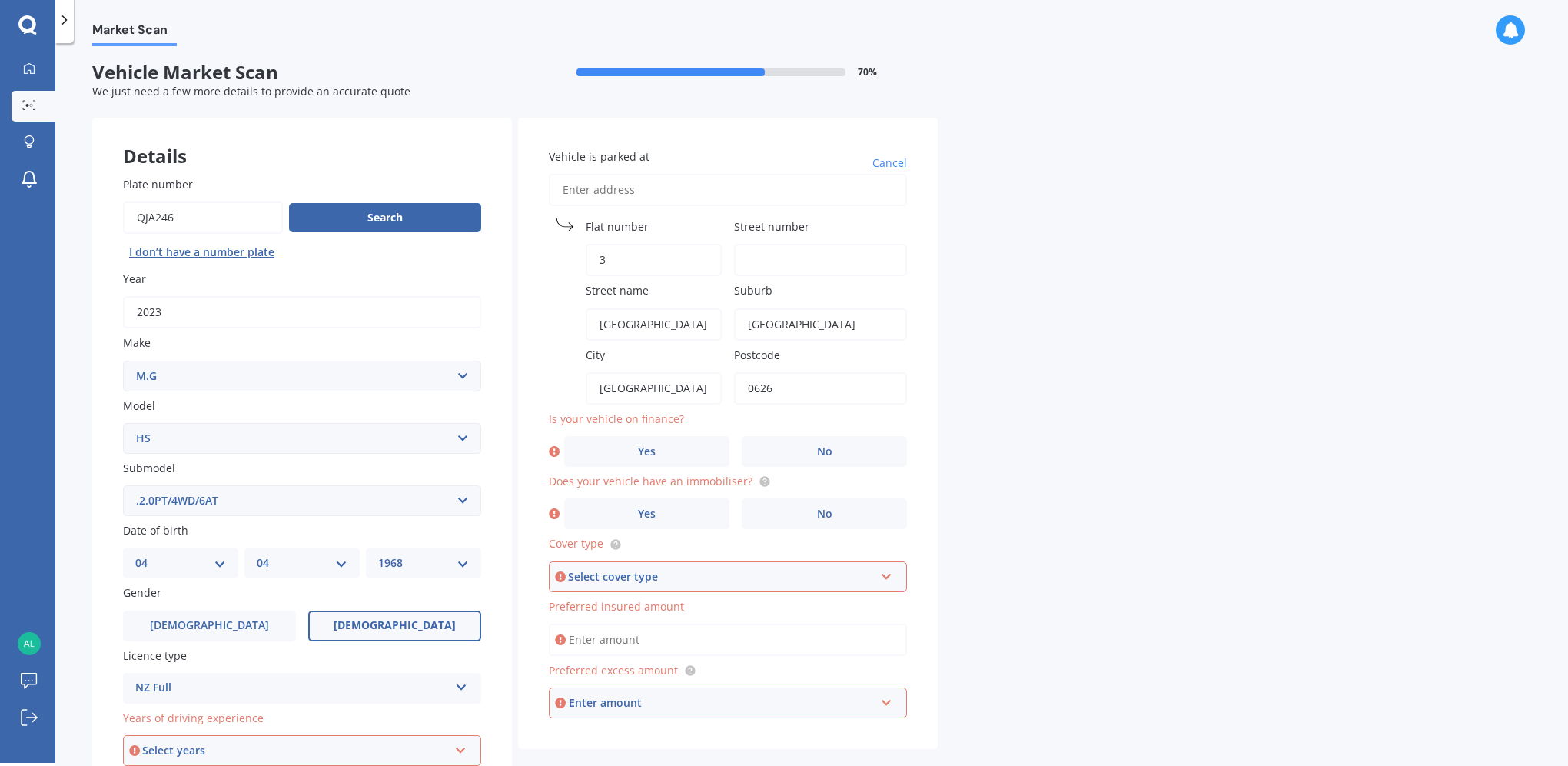
type input "3"
type input "41"
click at [772, 444] on label "No" at bounding box center [824, 451] width 165 height 31
click at [0, 0] on input "No" at bounding box center [0, 0] width 0 height 0
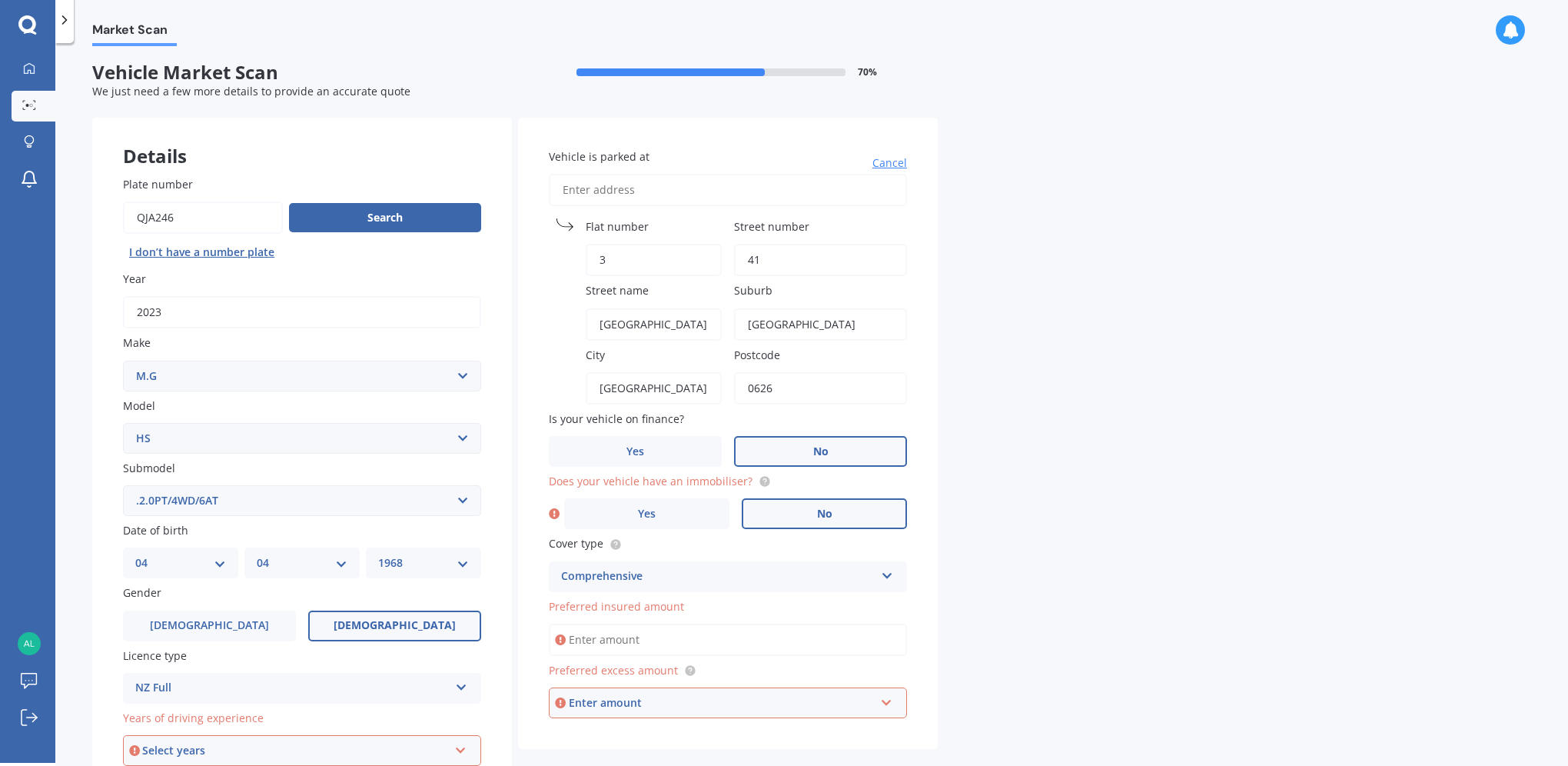
click at [796, 521] on label "No" at bounding box center [824, 513] width 165 height 31
click at [0, 0] on input "No" at bounding box center [0, 0] width 0 height 0
click at [647, 638] on input "Preferred insured amount" at bounding box center [728, 640] width 358 height 32
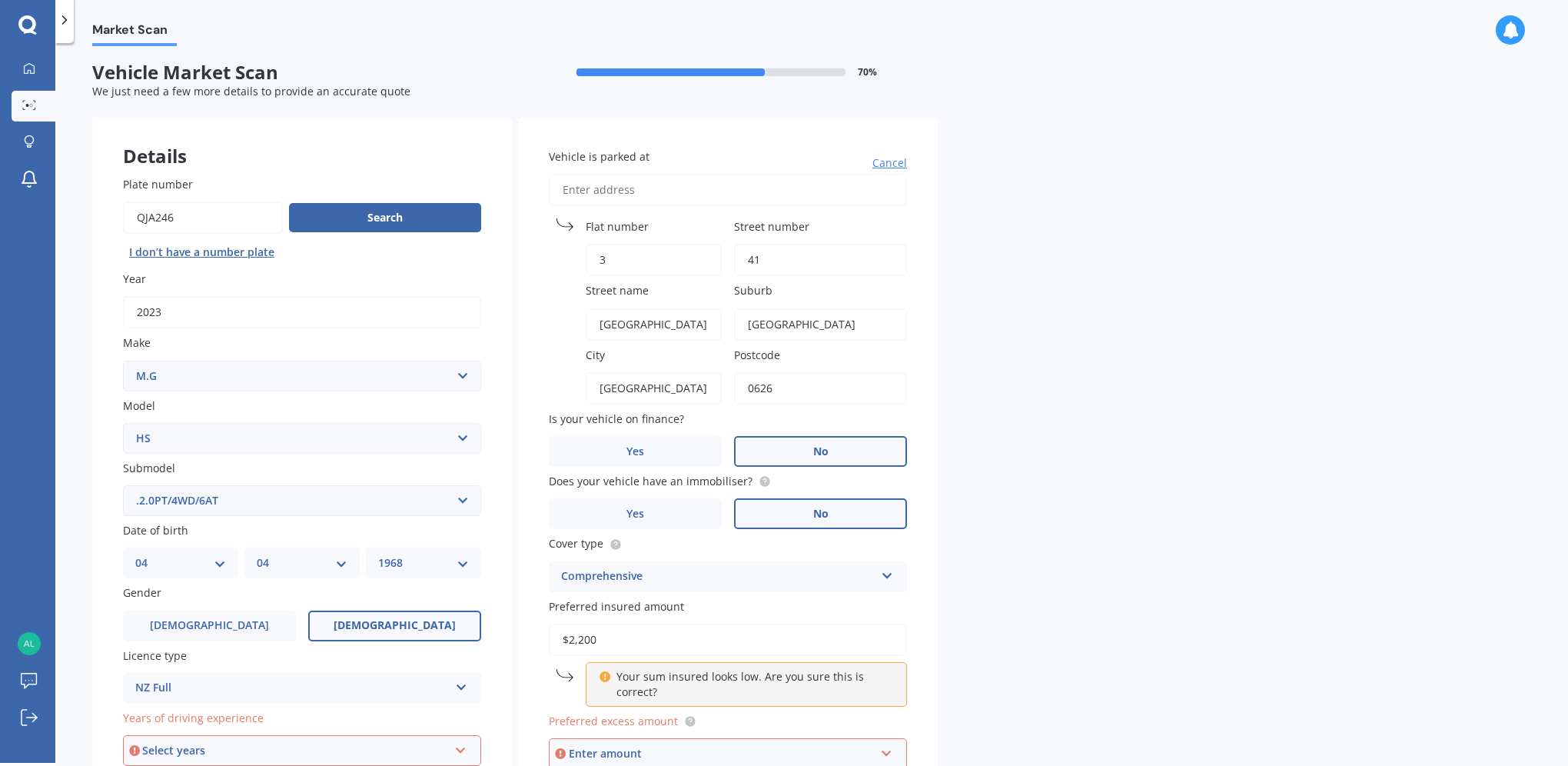
type input "$22,000"
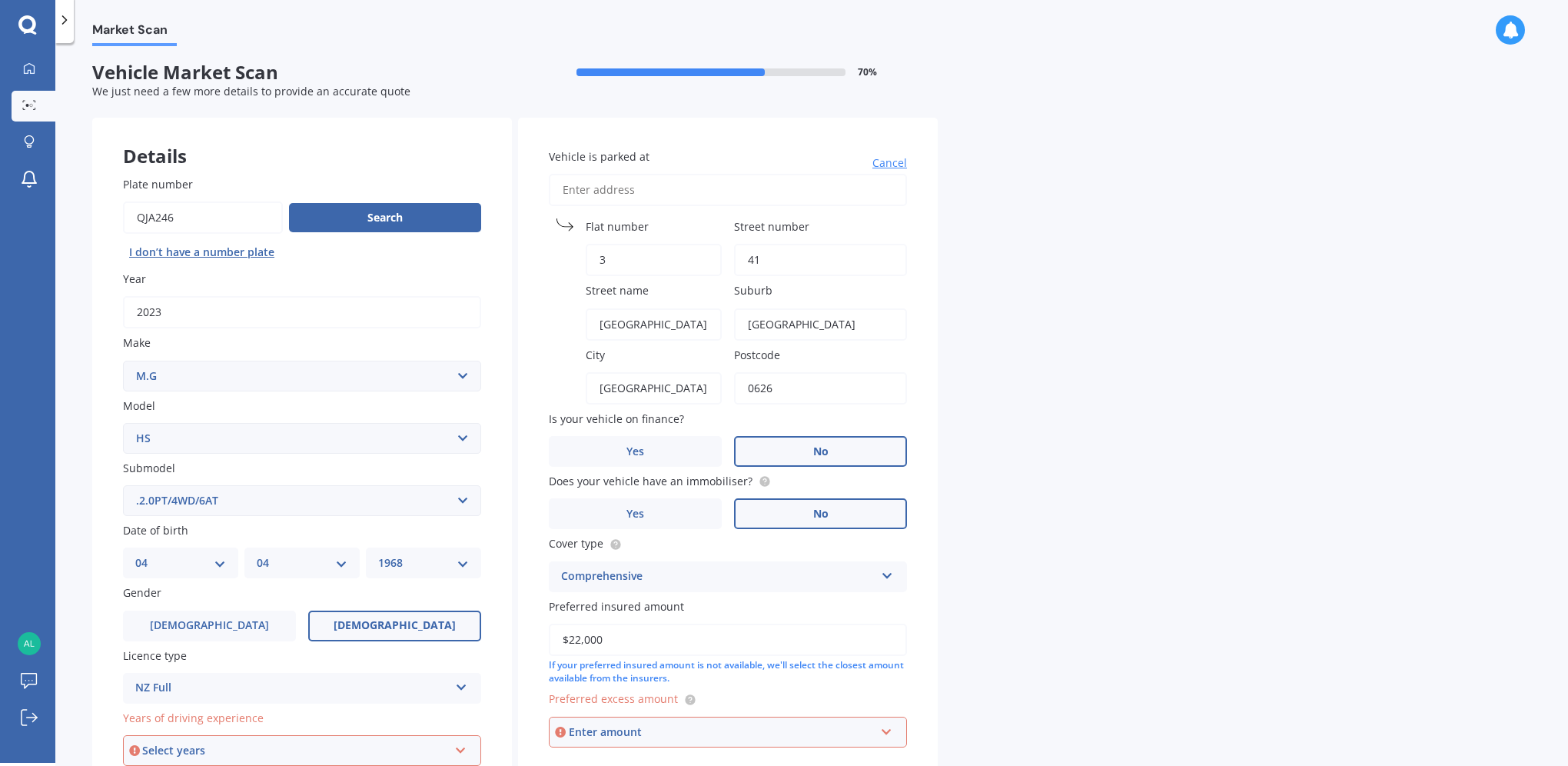
drag, startPoint x: 501, startPoint y: 632, endPoint x: 363, endPoint y: 632, distance: 138.0
click at [404, 632] on div "Details Plate number Search I don’t have a number plate Year [DATE] Make Select…" at bounding box center [515, 488] width 845 height 742
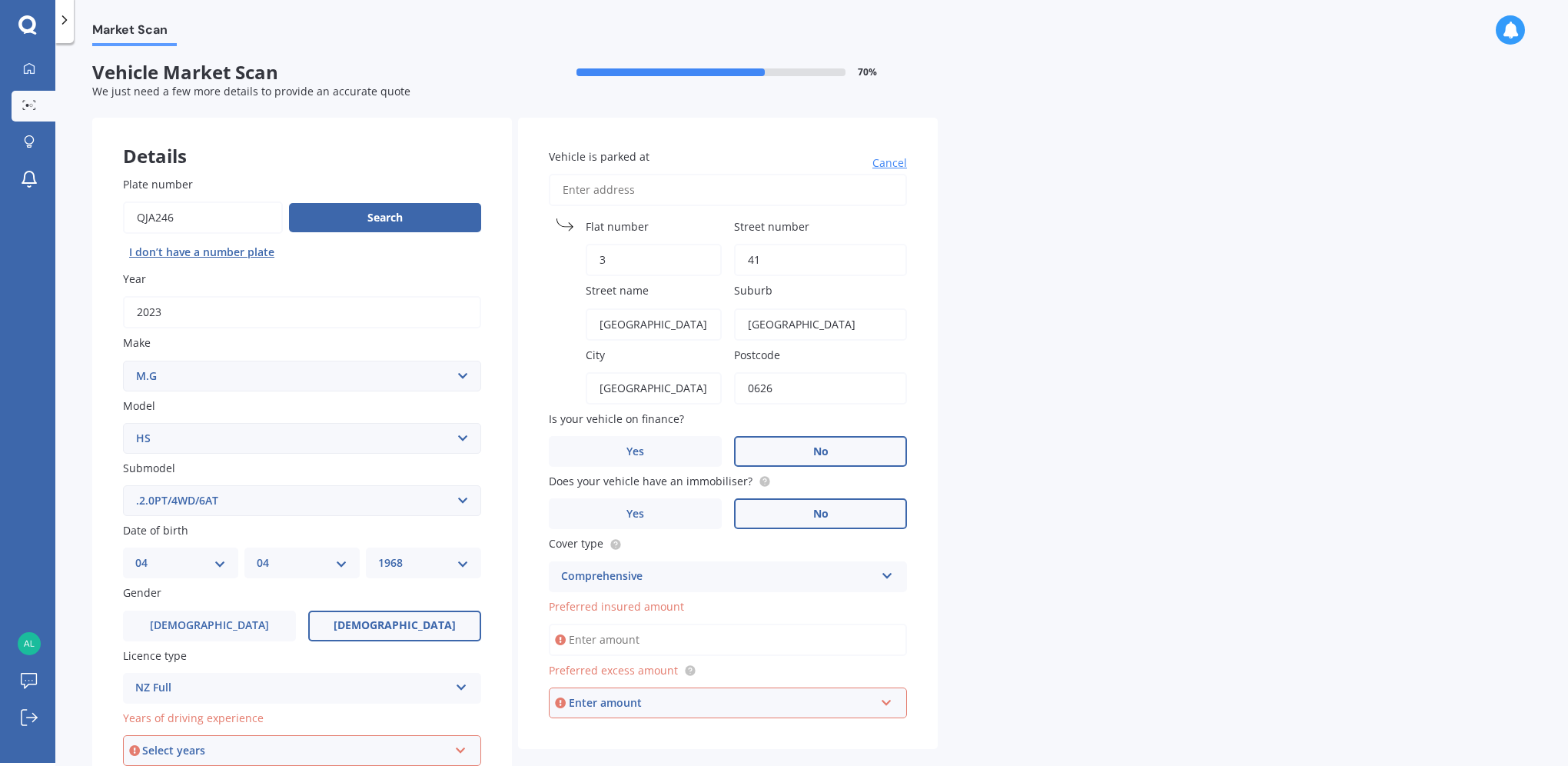
click at [686, 702] on div "Enter amount" at bounding box center [722, 702] width 306 height 17
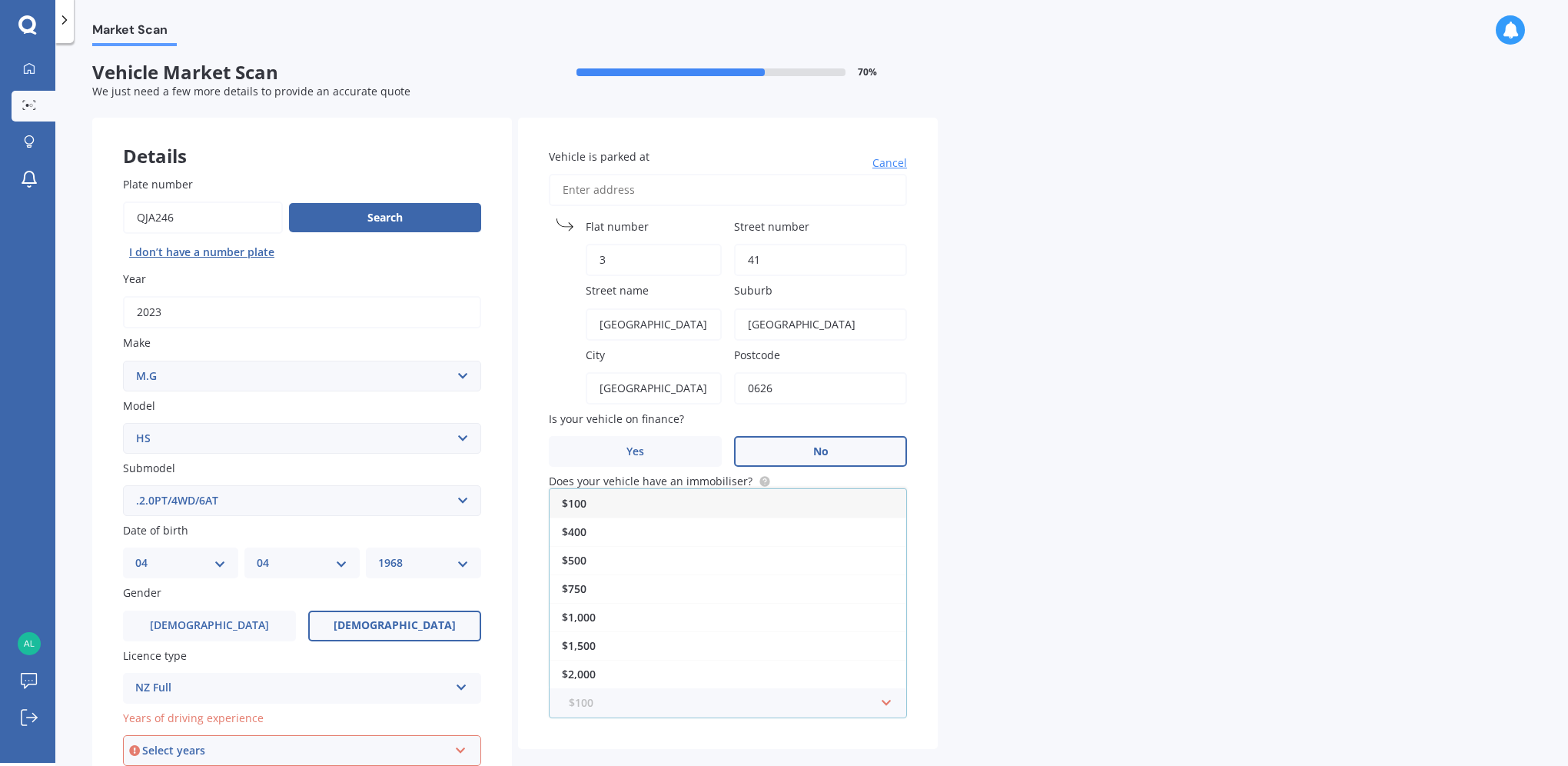
scroll to position [139, 0]
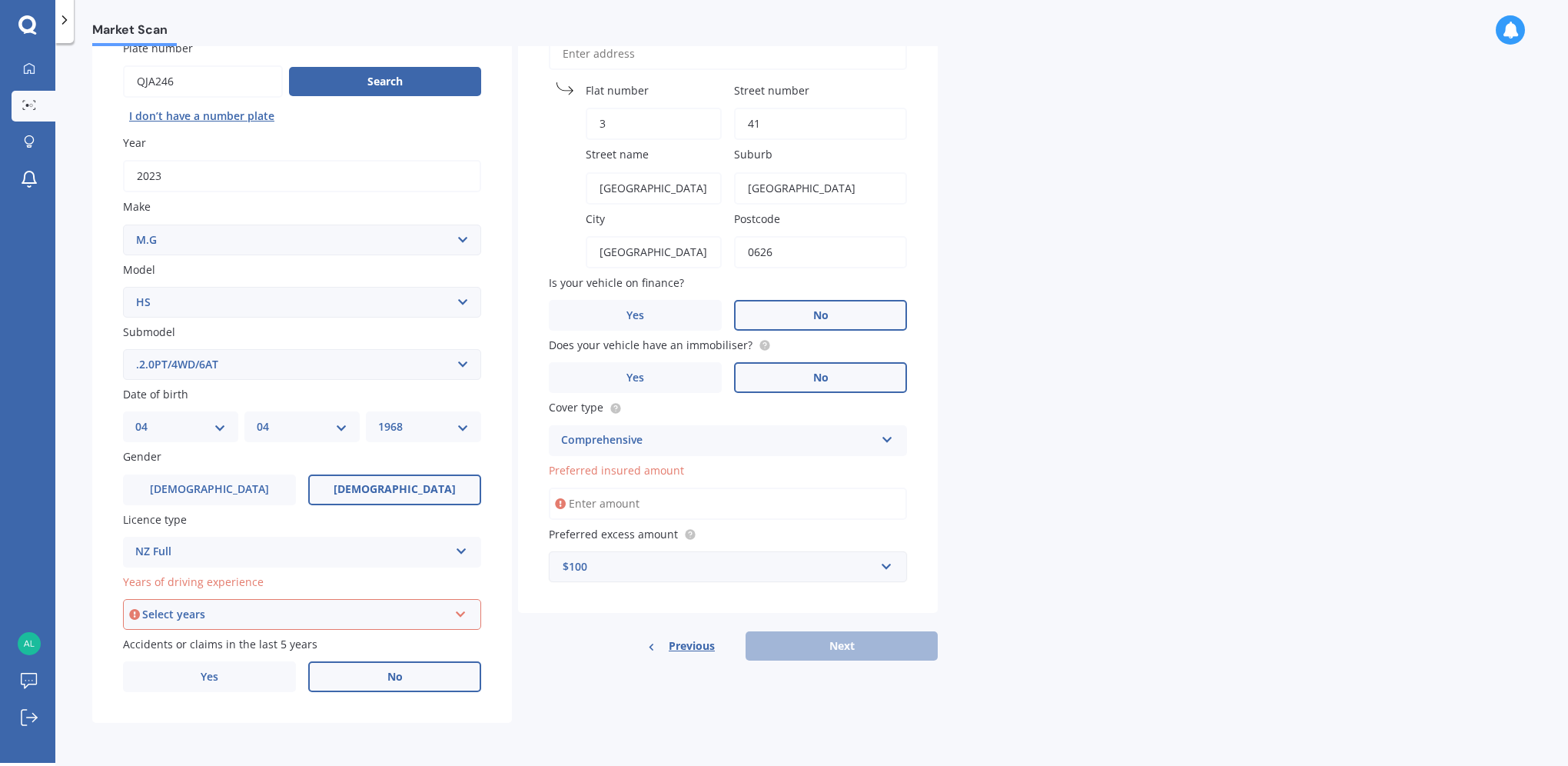
click at [1107, 498] on div "Market Scan Vehicle Market Scan 70 % We just need a few more details to provide…" at bounding box center [811, 406] width 1513 height 720
click at [283, 611] on div "Select years" at bounding box center [295, 614] width 306 height 17
click at [251, 470] on div "5 or more years" at bounding box center [302, 474] width 355 height 28
